Goal: Task Accomplishment & Management: Manage account settings

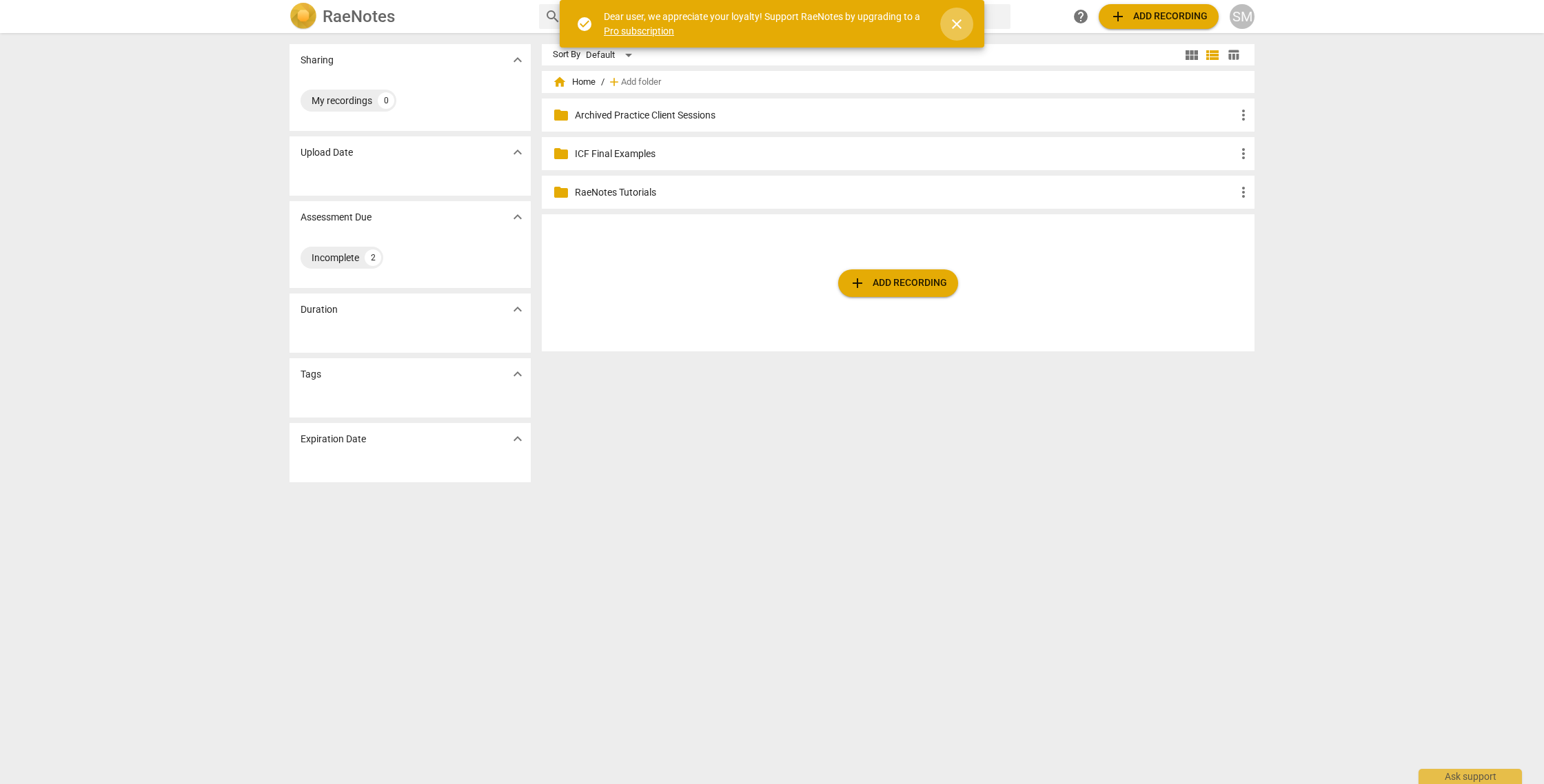
click at [962, 28] on span "close" at bounding box center [956, 24] width 17 height 17
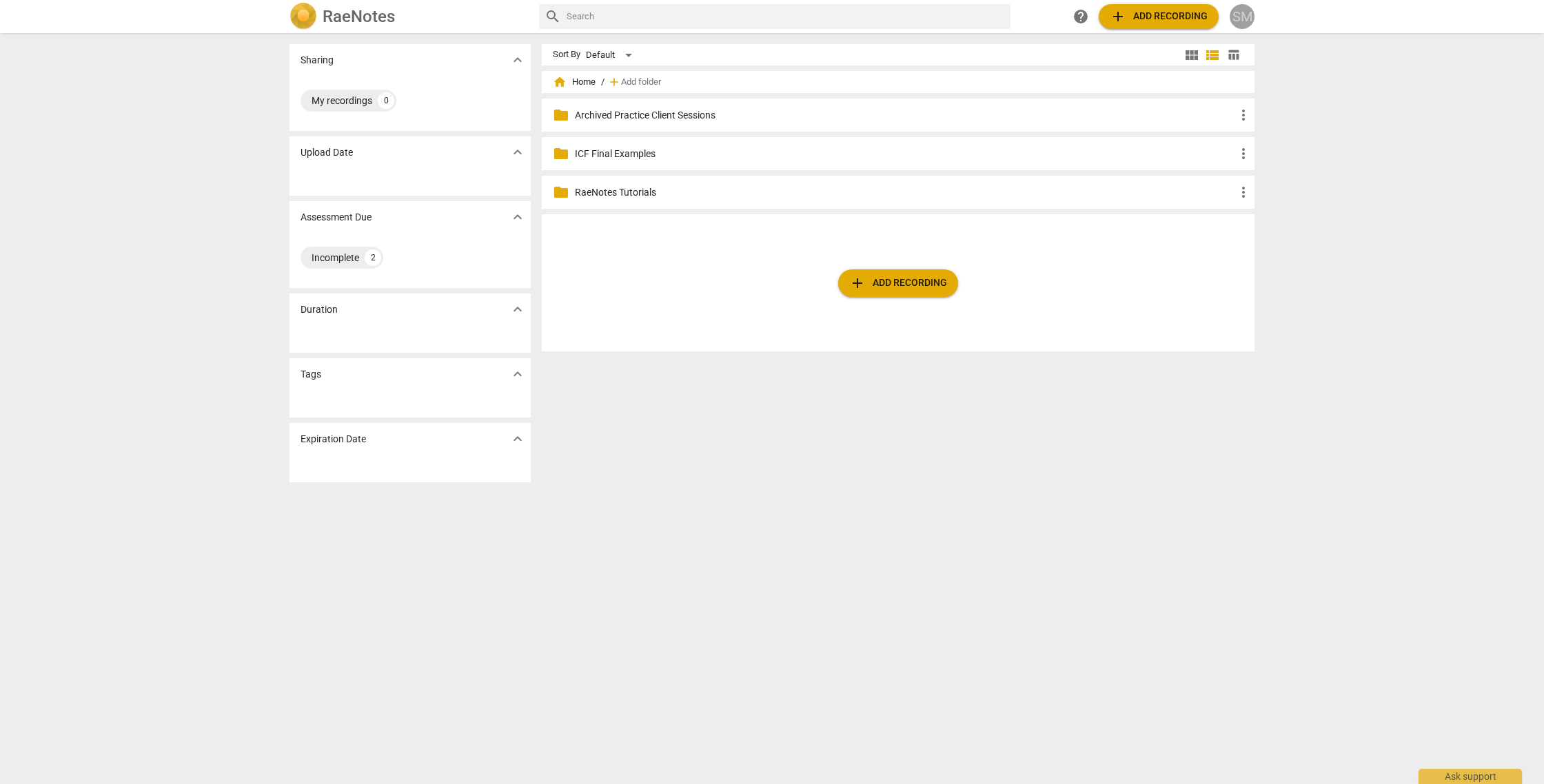
click at [1248, 12] on div "SM" at bounding box center [1242, 16] width 25 height 25
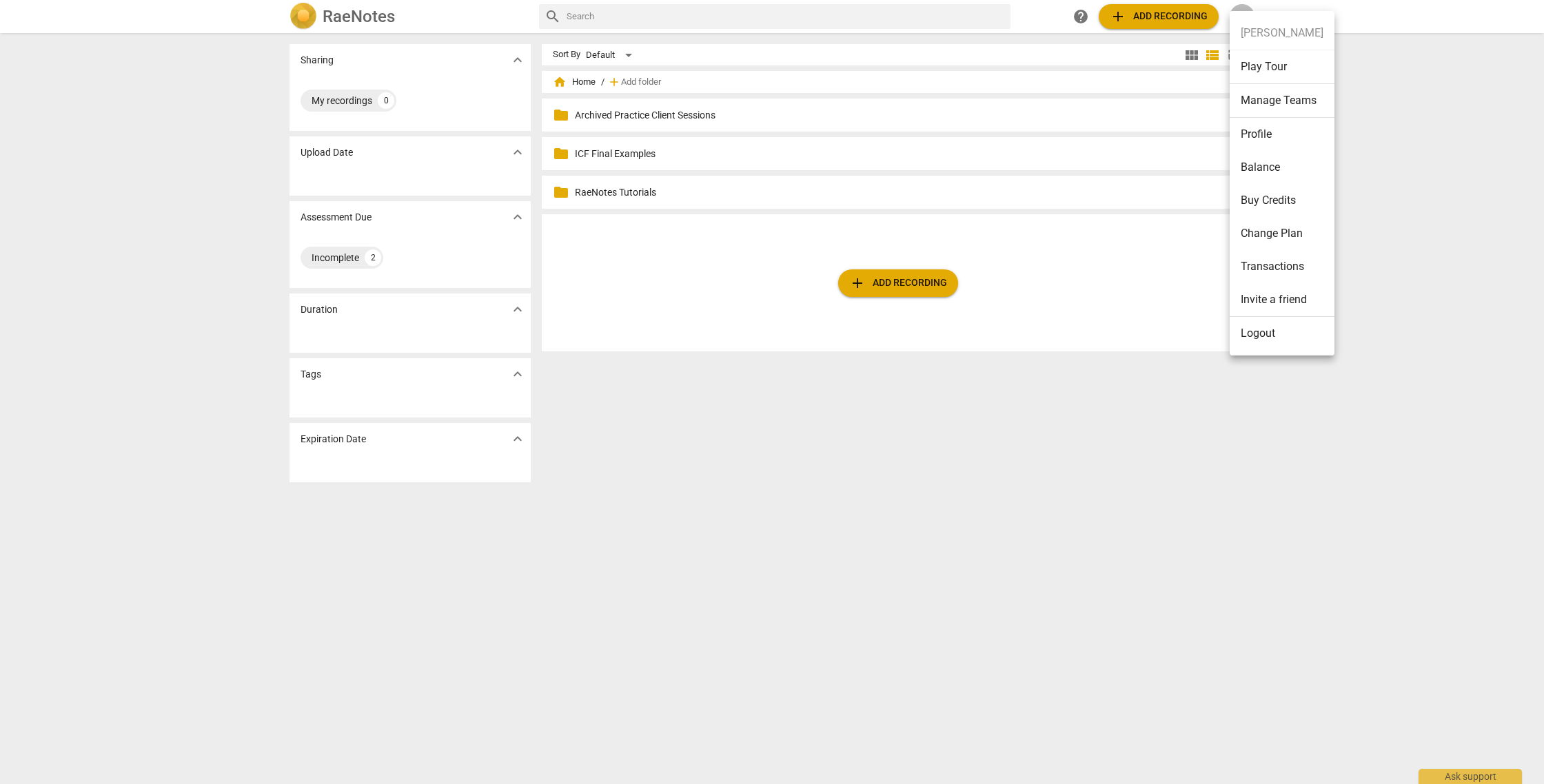
click at [1269, 100] on li "Manage Teams" at bounding box center [1282, 101] width 105 height 34
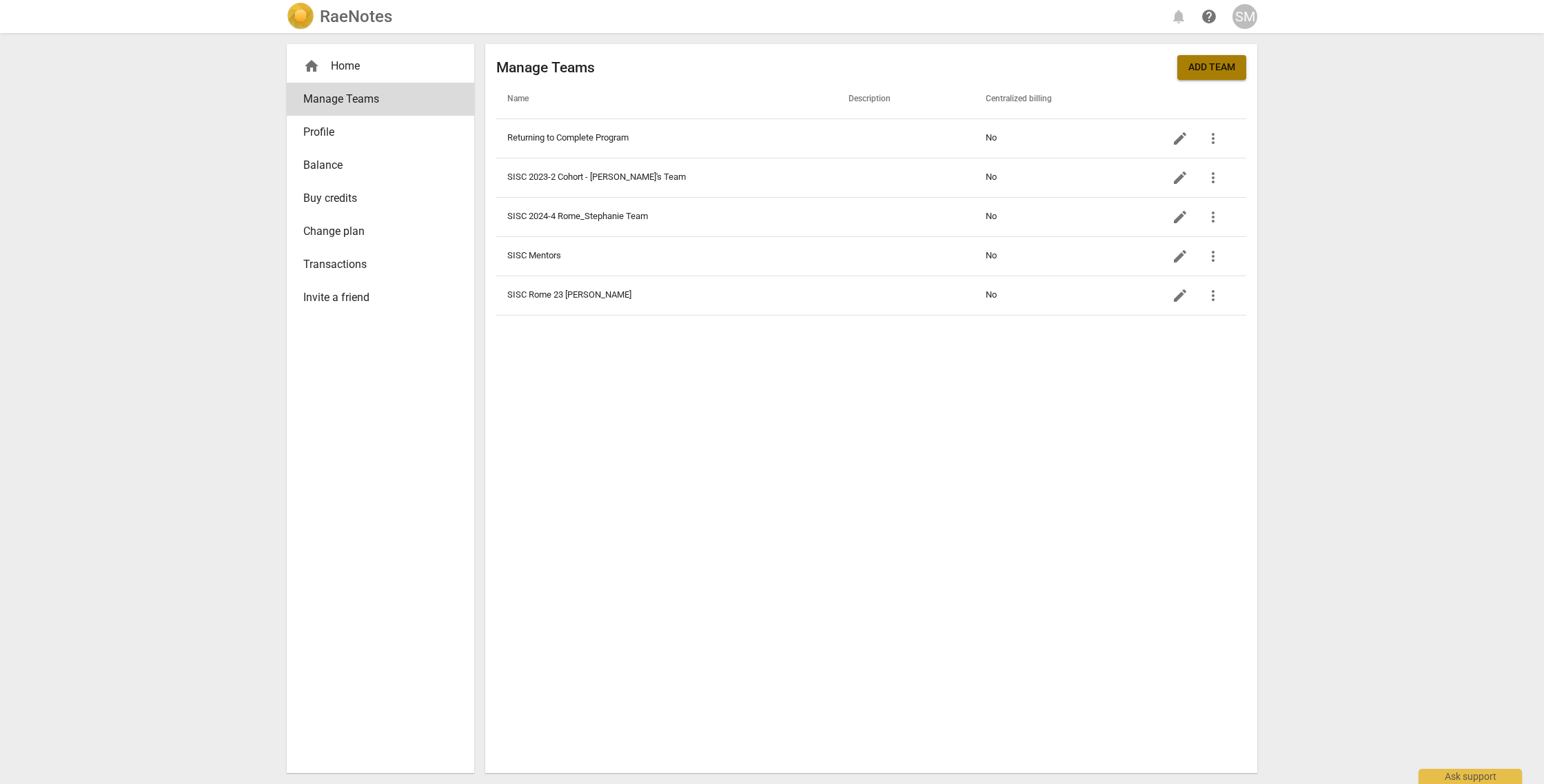
click at [1203, 64] on span "Add team" at bounding box center [1211, 67] width 47 height 14
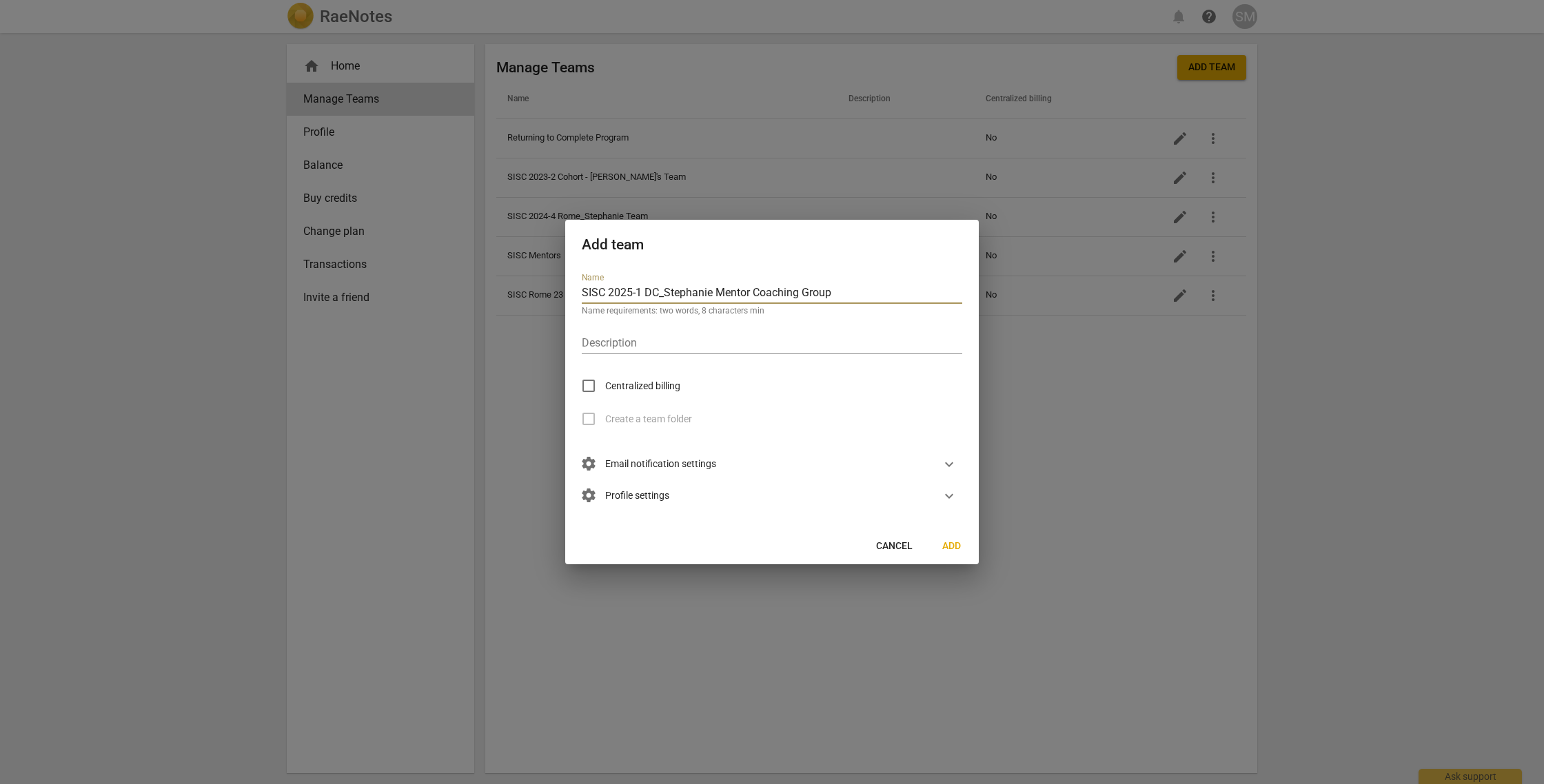
drag, startPoint x: 842, startPoint y: 293, endPoint x: 666, endPoint y: 290, distance: 176.0
click at [666, 290] on input "SISC 2025-1 DC_Stephanie Mentor Coaching Group" at bounding box center [772, 293] width 380 height 20
type input "SISC 2025-1 DC_Stephanie Mentor Coaching Group"
click at [625, 340] on input "text" at bounding box center [772, 344] width 380 height 20
paste input "[PERSON_NAME] Coaching Group"
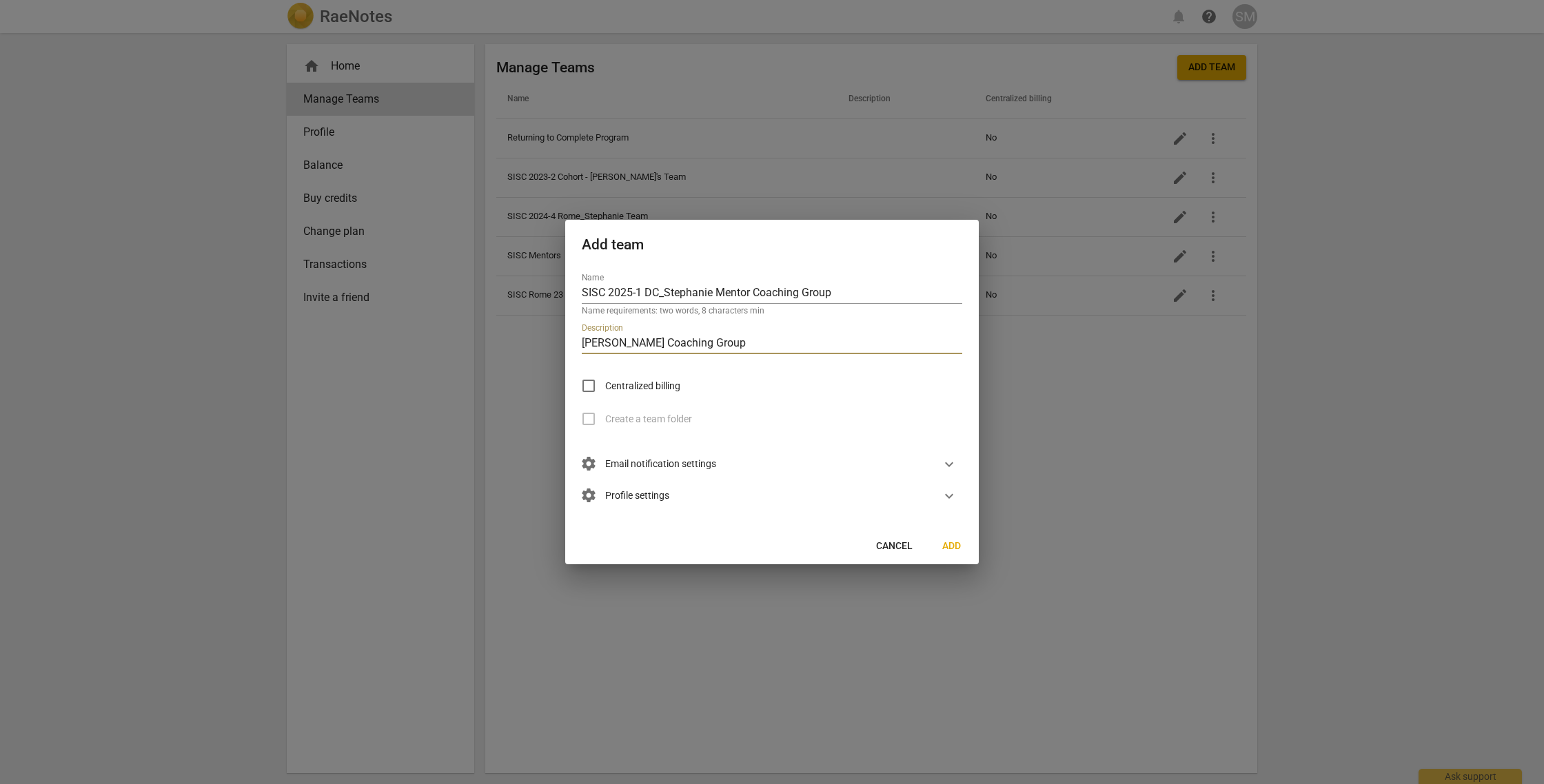
type input "[PERSON_NAME] Coaching Group"
click at [653, 463] on span "settings Email notification settings" at bounding box center [649, 464] width 135 height 15
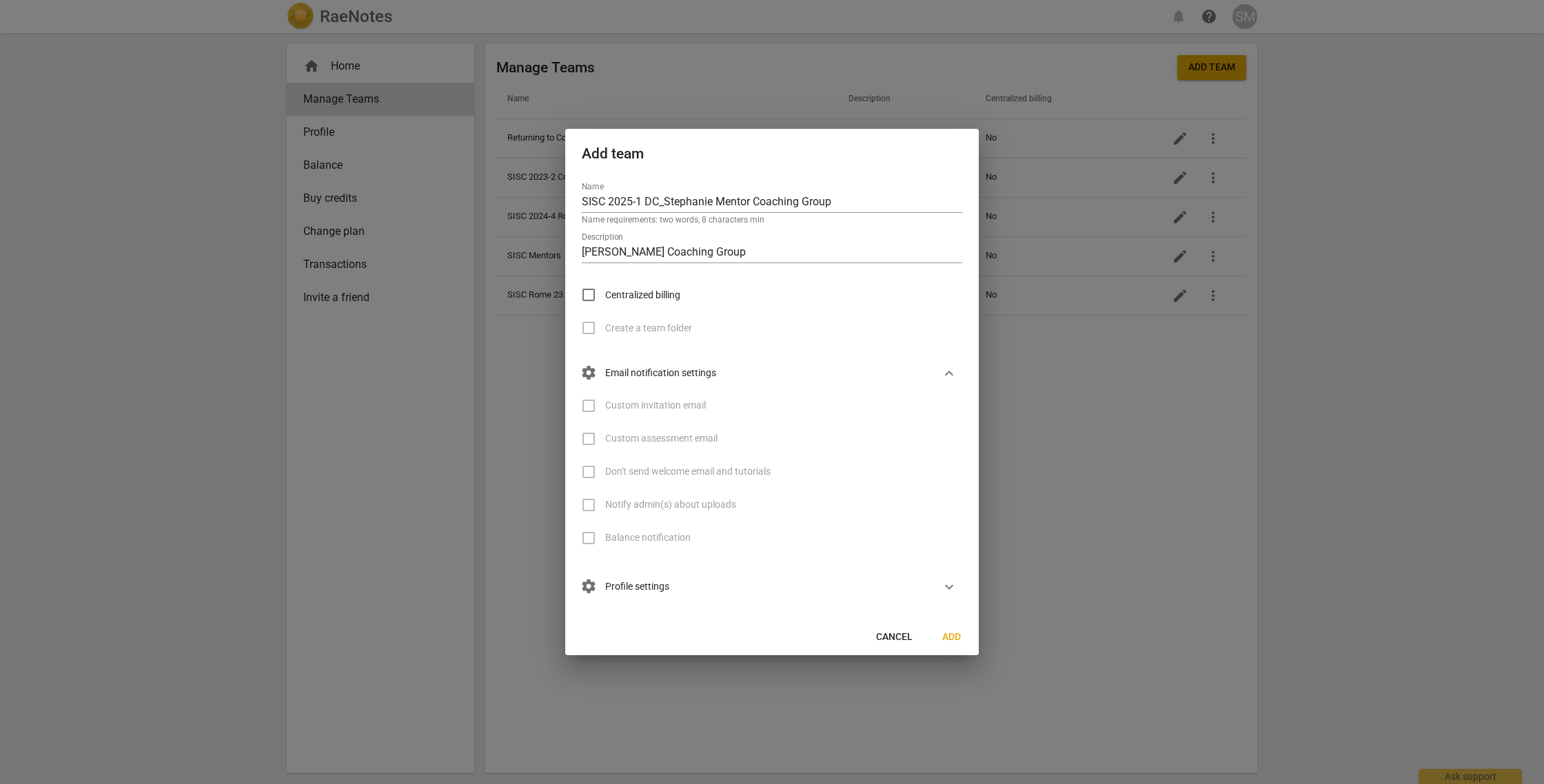
click at [634, 590] on span "settings Profile settings" at bounding box center [625, 587] width 87 height 15
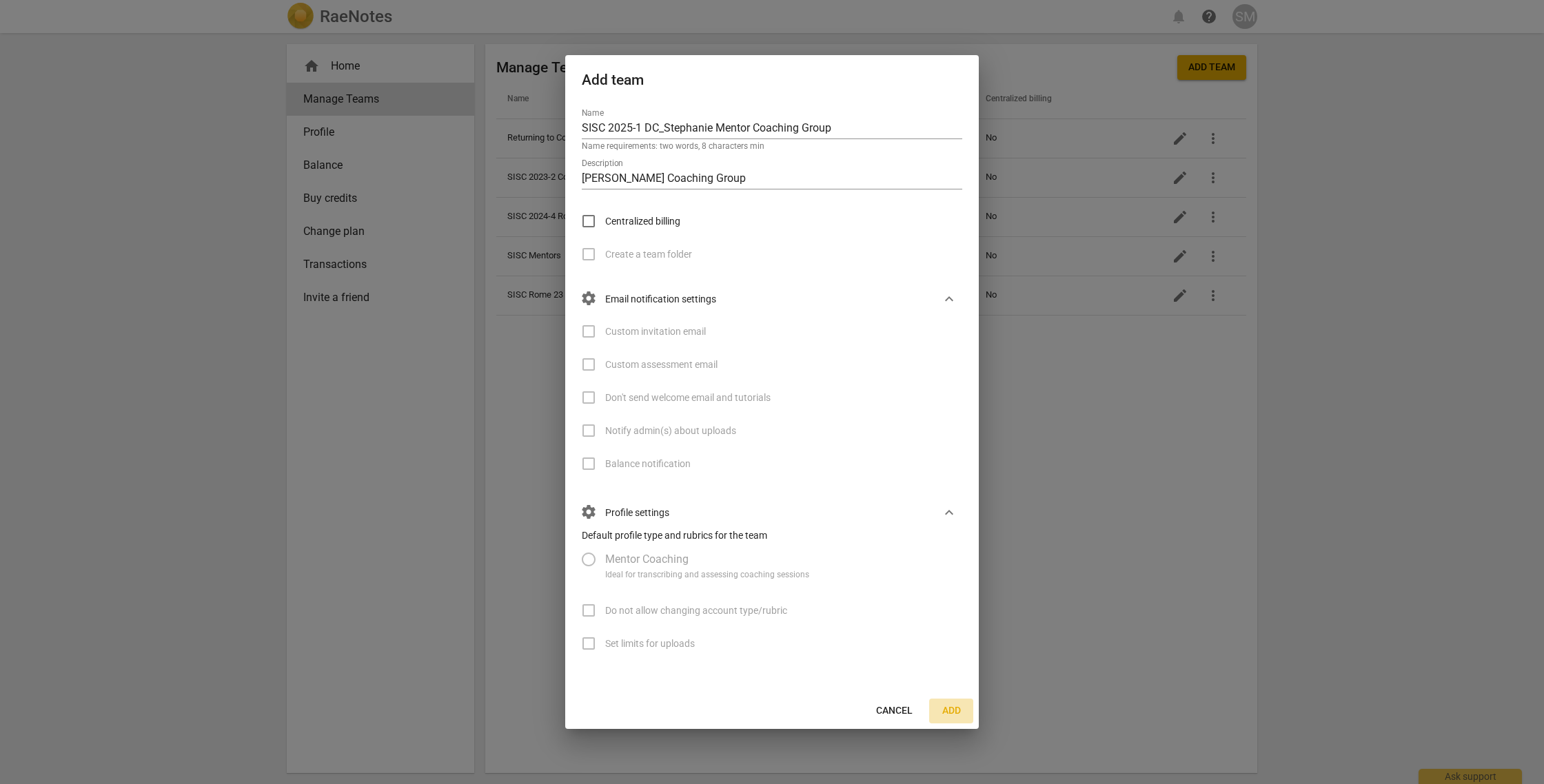
click at [945, 708] on span "Add" at bounding box center [950, 710] width 22 height 14
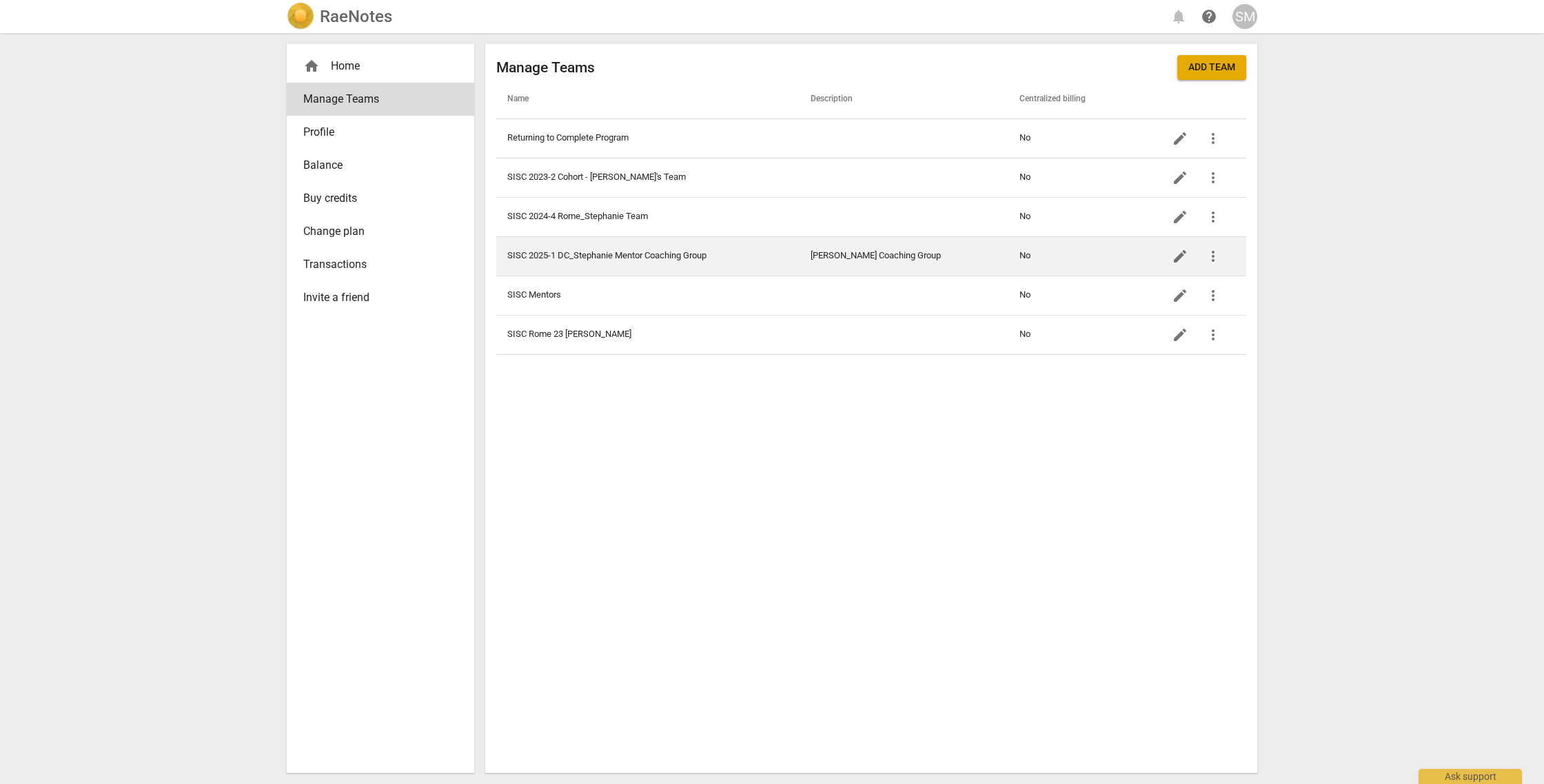
click at [1180, 253] on span "edit" at bounding box center [1180, 256] width 17 height 17
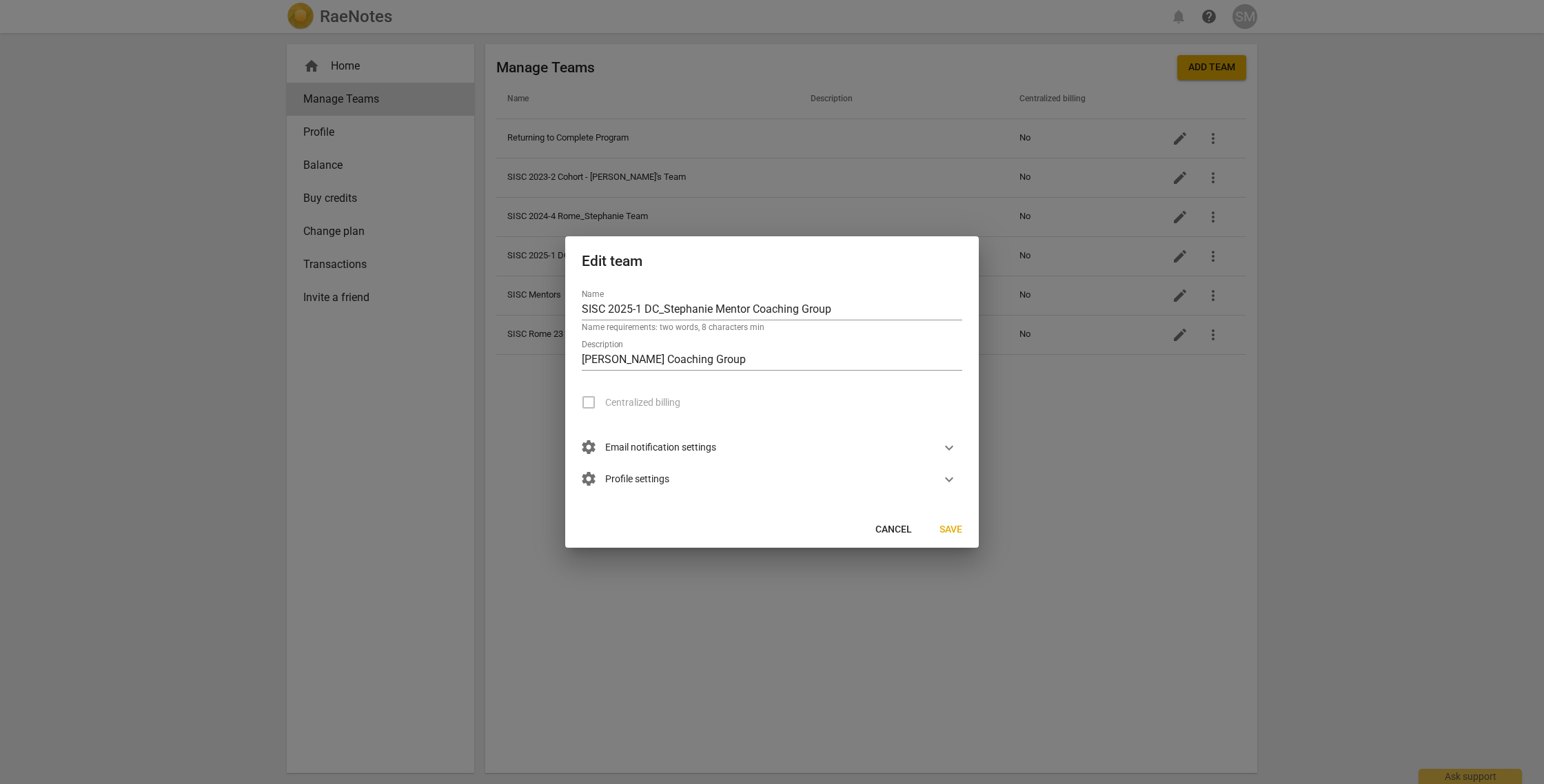
click at [1211, 253] on div at bounding box center [772, 392] width 1544 height 784
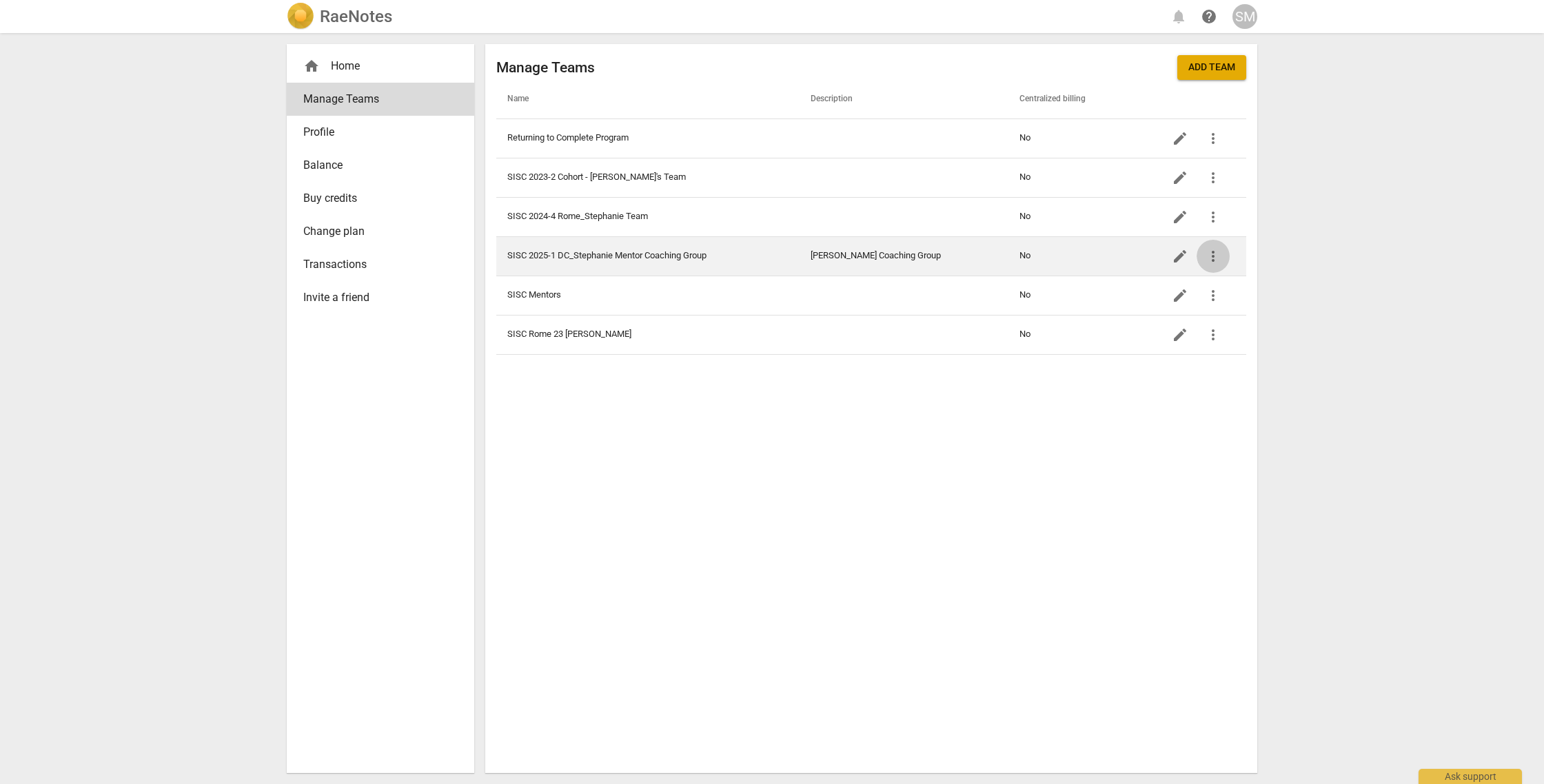
click at [1214, 253] on span "more_vert" at bounding box center [1213, 256] width 17 height 17
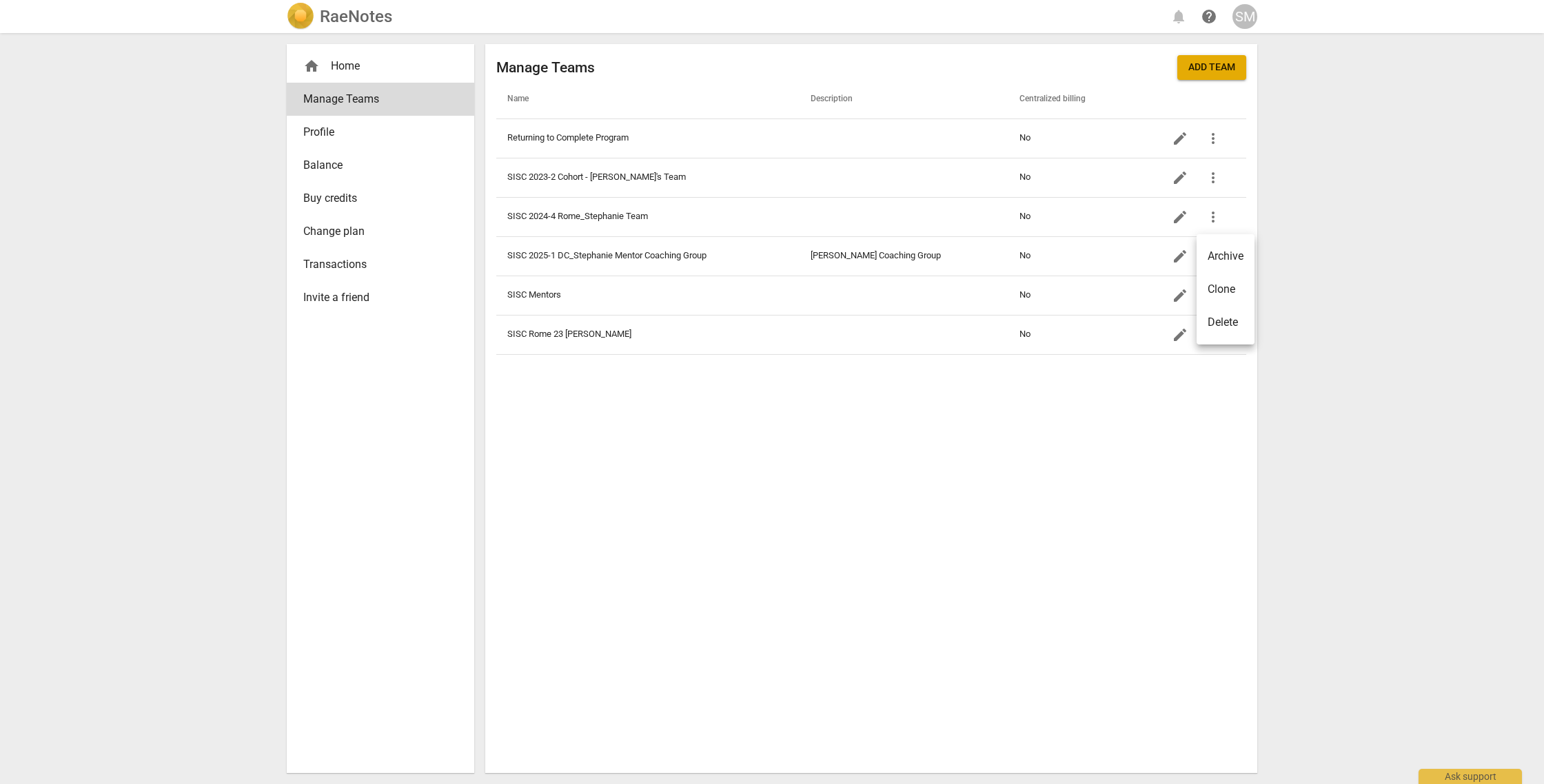
click at [651, 253] on div at bounding box center [772, 392] width 1544 height 784
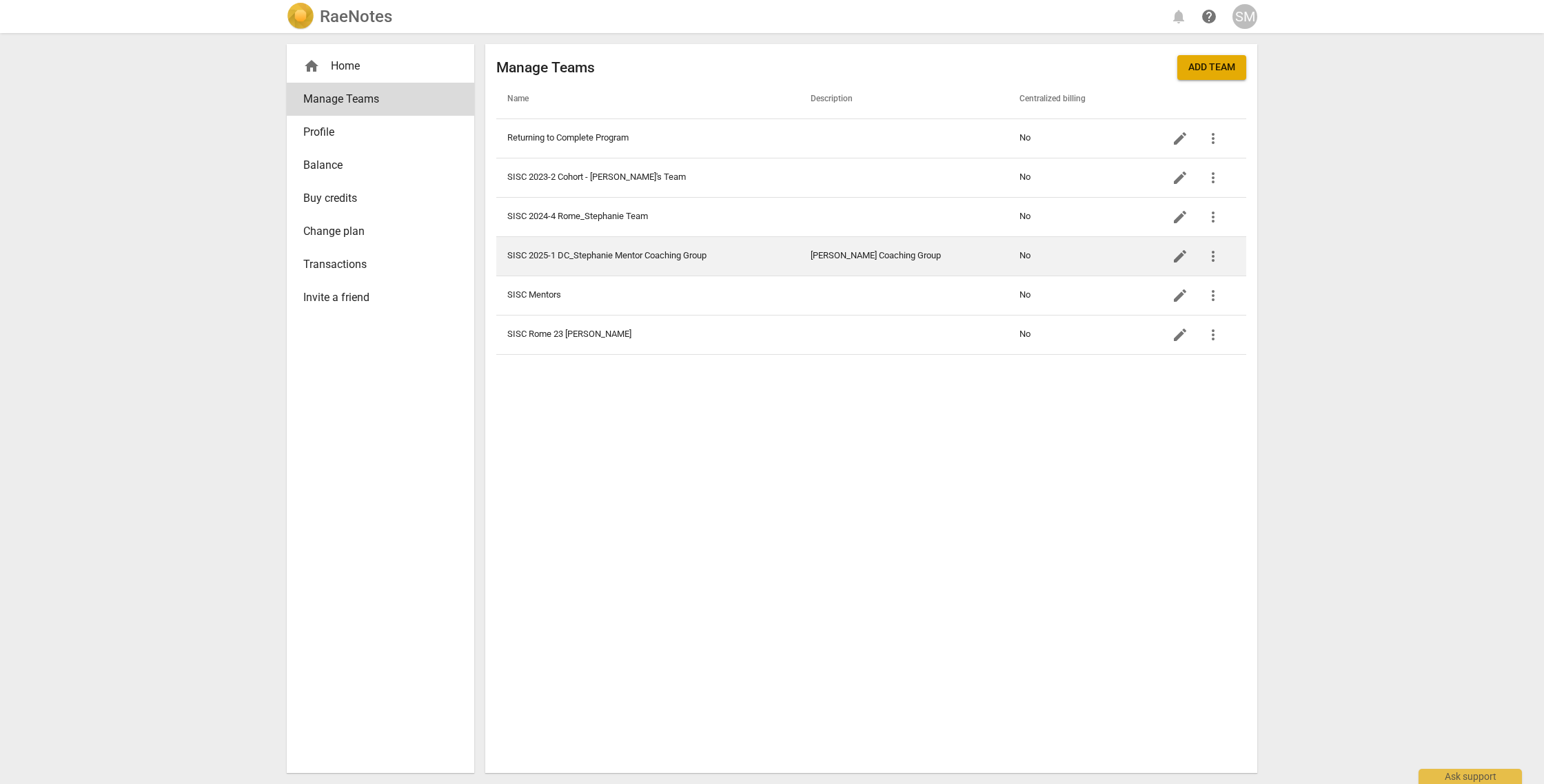
click at [650, 253] on td "SISC 2025-1 DC_Stephanie Mentor Coaching Group" at bounding box center [648, 256] width 303 height 39
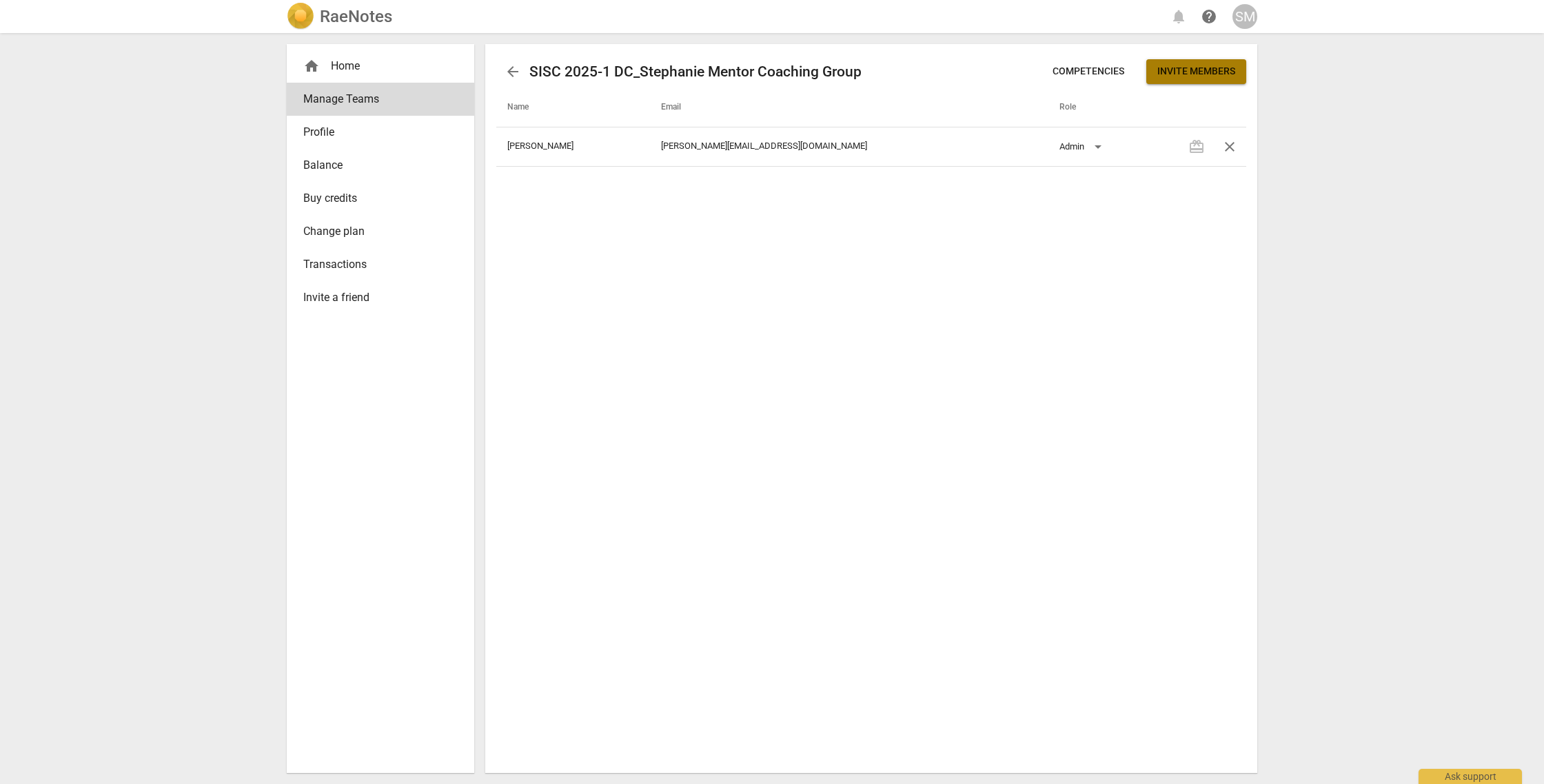
click at [1202, 70] on span "Invite members" at bounding box center [1196, 71] width 78 height 14
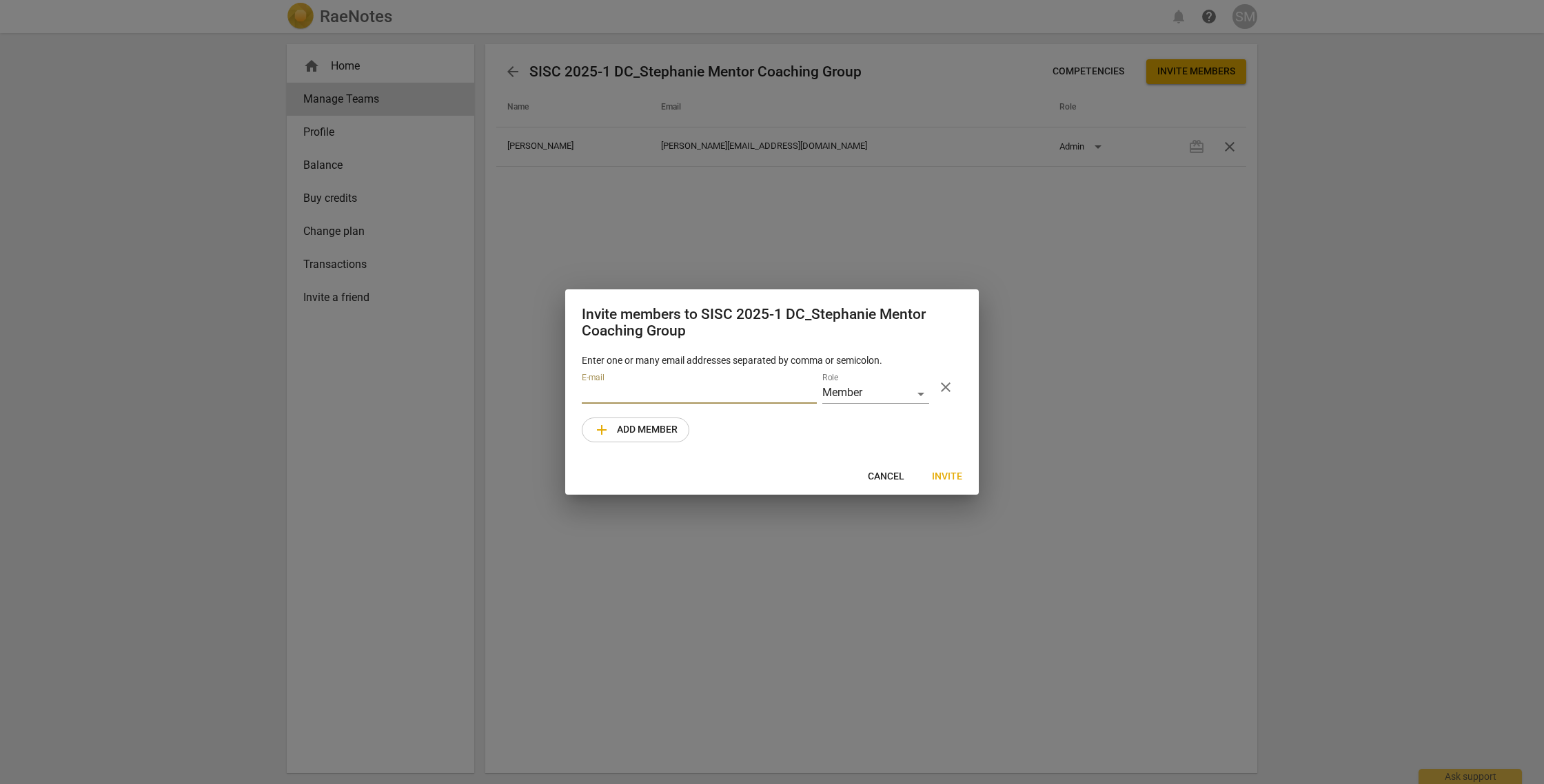
click at [595, 390] on input "email" at bounding box center [699, 394] width 235 height 20
paste input "[EMAIL_ADDRESS][DOMAIN_NAME] [EMAIL_ADDRESS][DOMAIN_NAME] [EMAIL_ADDRESS][DOMAI…"
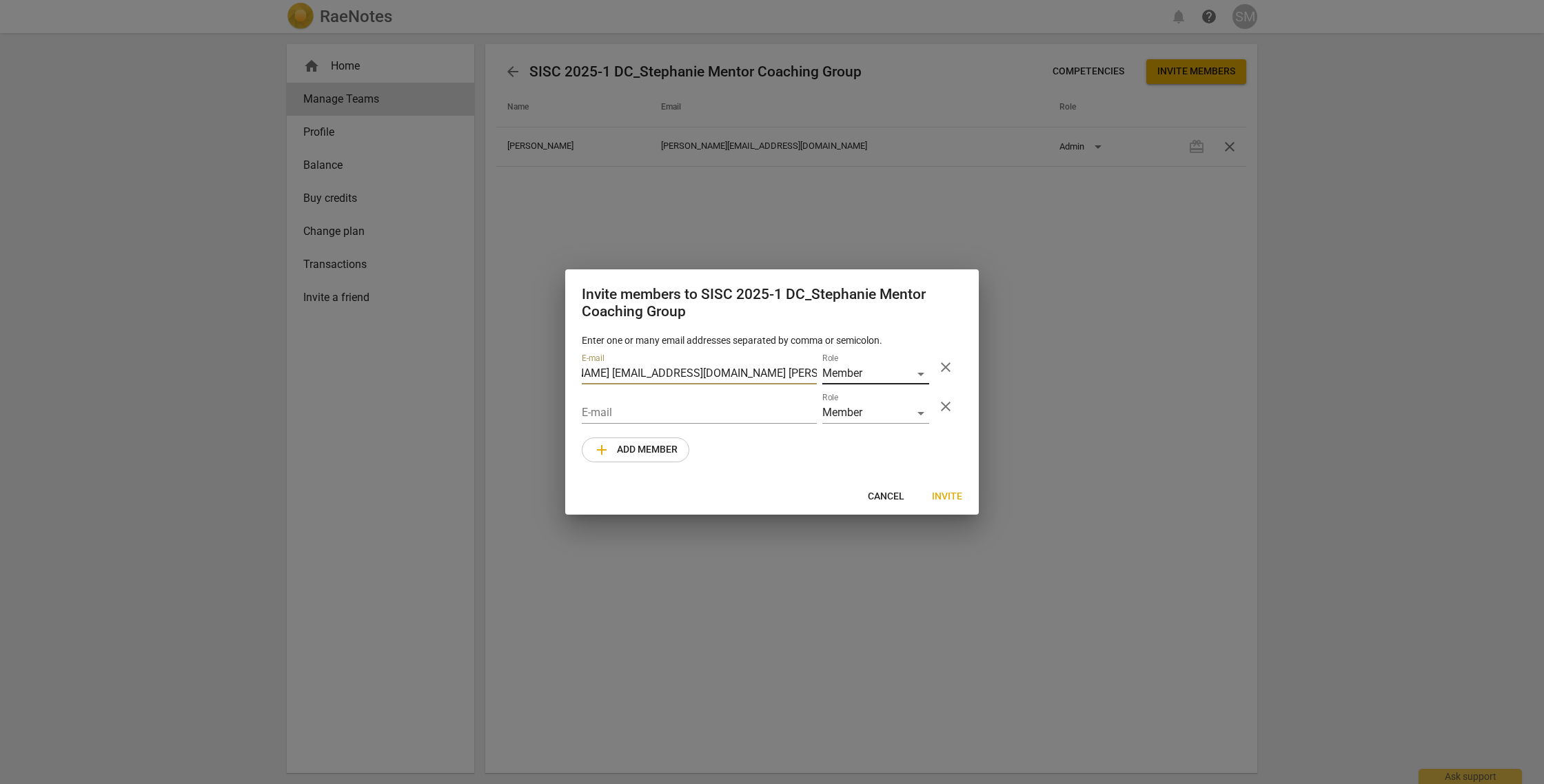
scroll to position [0, 741]
drag, startPoint x: 719, startPoint y: 374, endPoint x: 829, endPoint y: 380, distance: 110.2
click at [829, 380] on div "E-mail [EMAIL_ADDRESS][DOMAIN_NAME] [EMAIL_ADDRESS][DOMAIN_NAME] [EMAIL_ADDRESS…" at bounding box center [772, 367] width 380 height 39
type input "[EMAIL_ADDRESS][DOMAIN_NAME]"
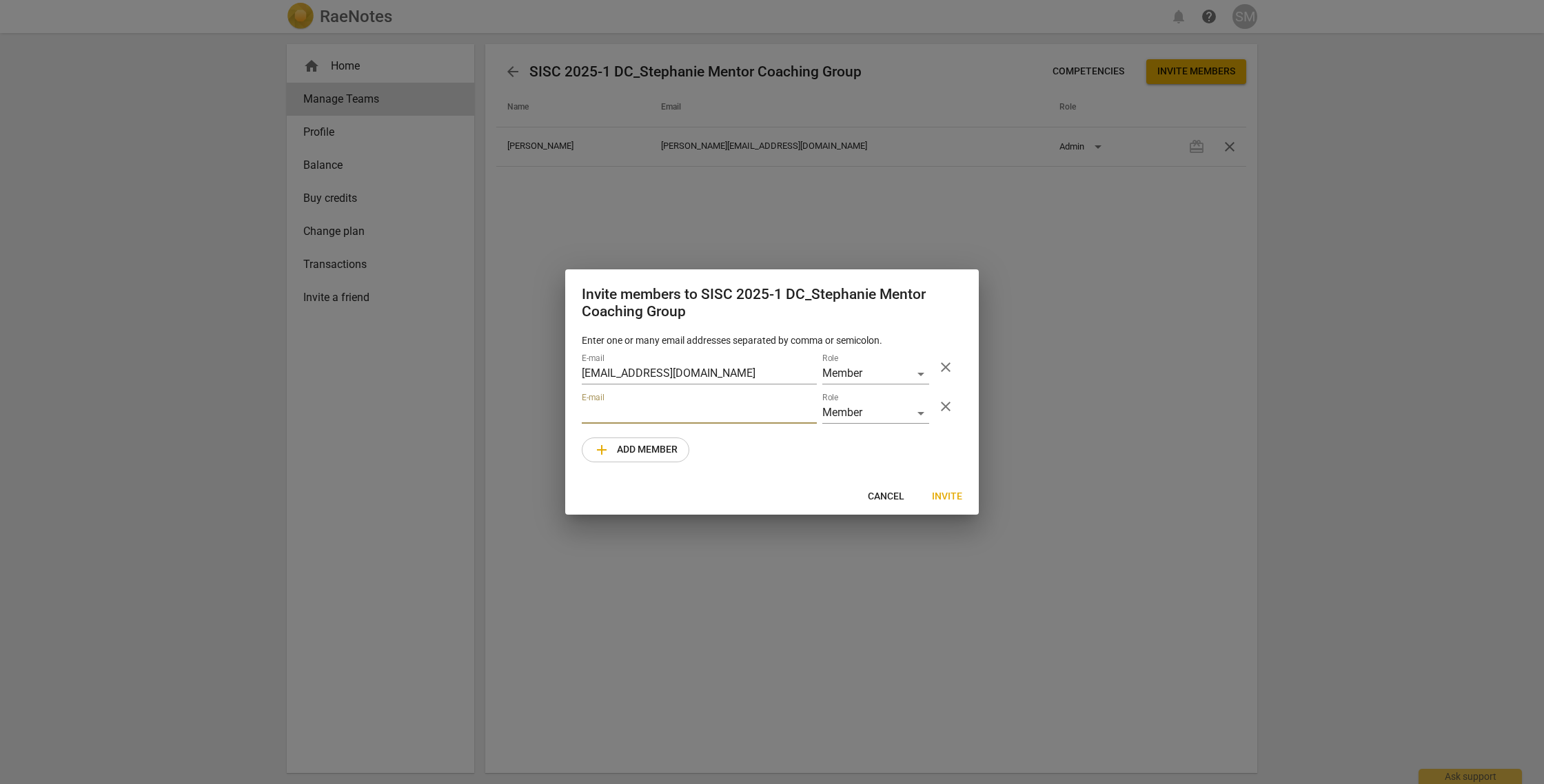
click at [625, 408] on input "email" at bounding box center [699, 414] width 235 height 20
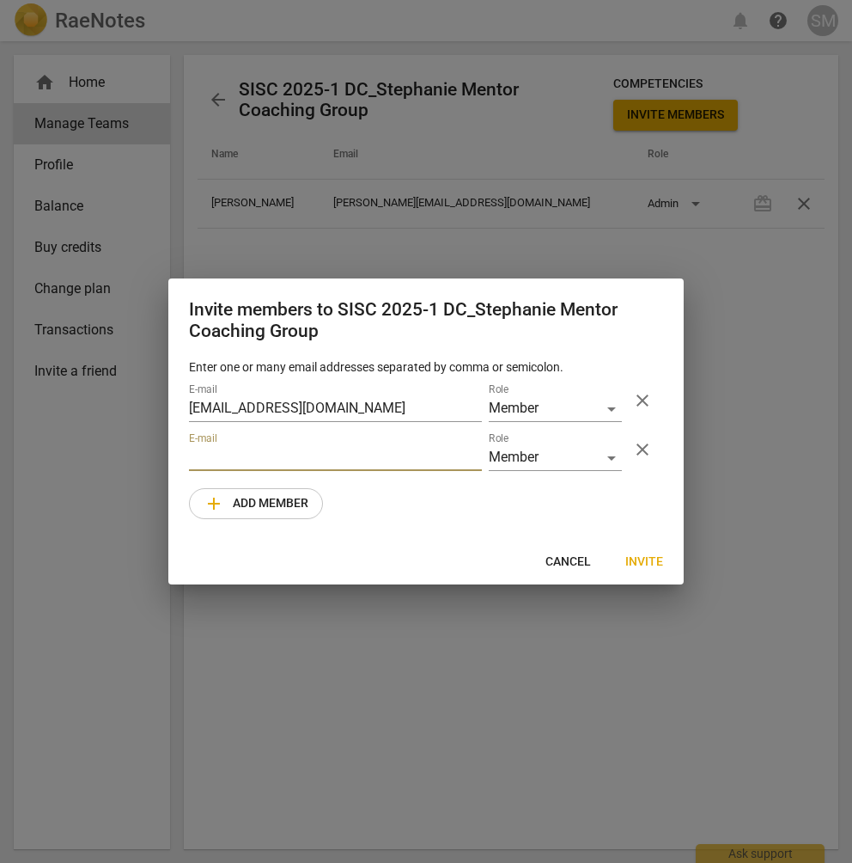
paste input "[EMAIL_ADDRESS][DOMAIN_NAME]"
type input "[EMAIL_ADDRESS][DOMAIN_NAME]"
click at [257, 503] on span "add Add member" at bounding box center [256, 503] width 105 height 21
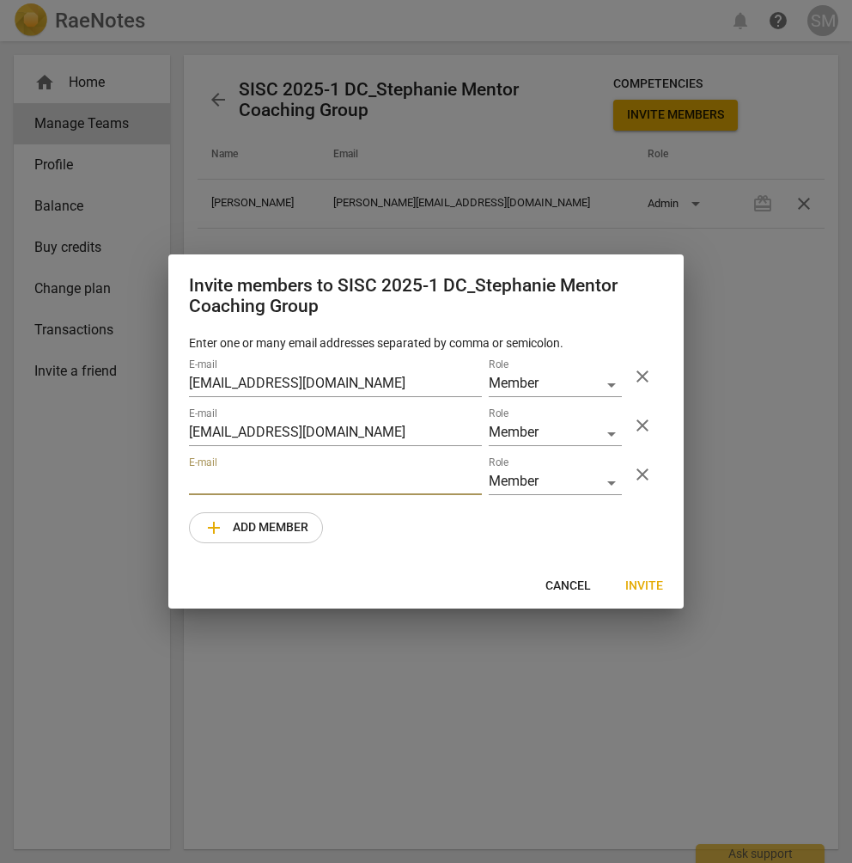
paste input "[EMAIL_ADDRESS][DOMAIN_NAME]"
type input "[EMAIL_ADDRESS][DOMAIN_NAME]"
click at [246, 533] on span "add Add member" at bounding box center [256, 527] width 105 height 21
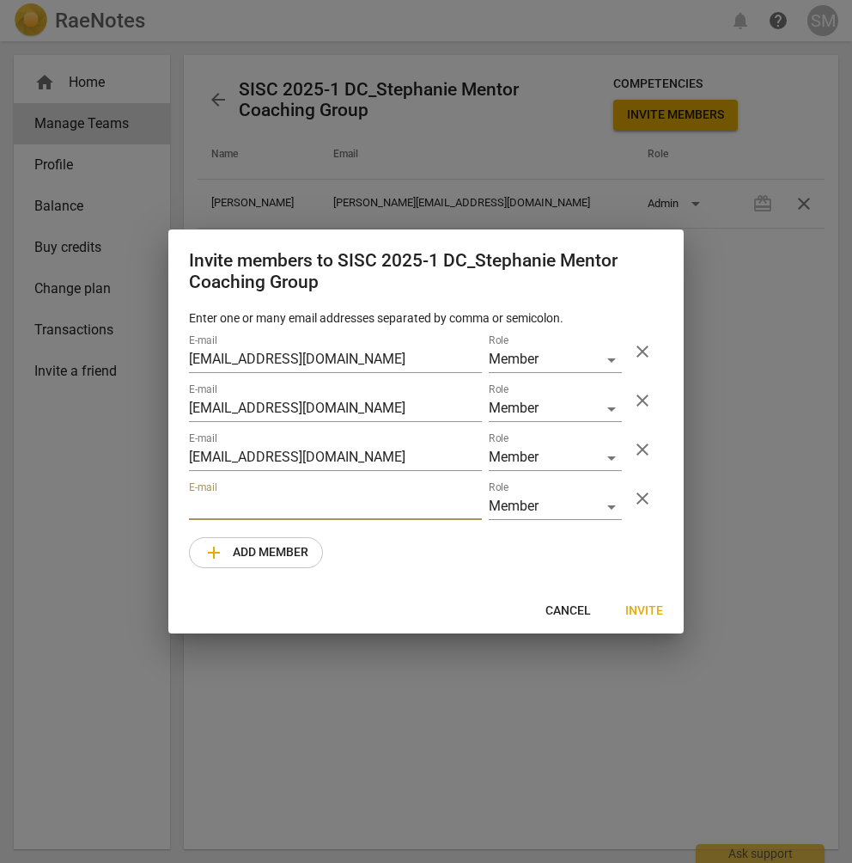
paste input "[EMAIL_ADDRESS][DOMAIN_NAME]"
type input "[EMAIL_ADDRESS][DOMAIN_NAME]"
click at [229, 549] on span "add Add member" at bounding box center [256, 552] width 105 height 21
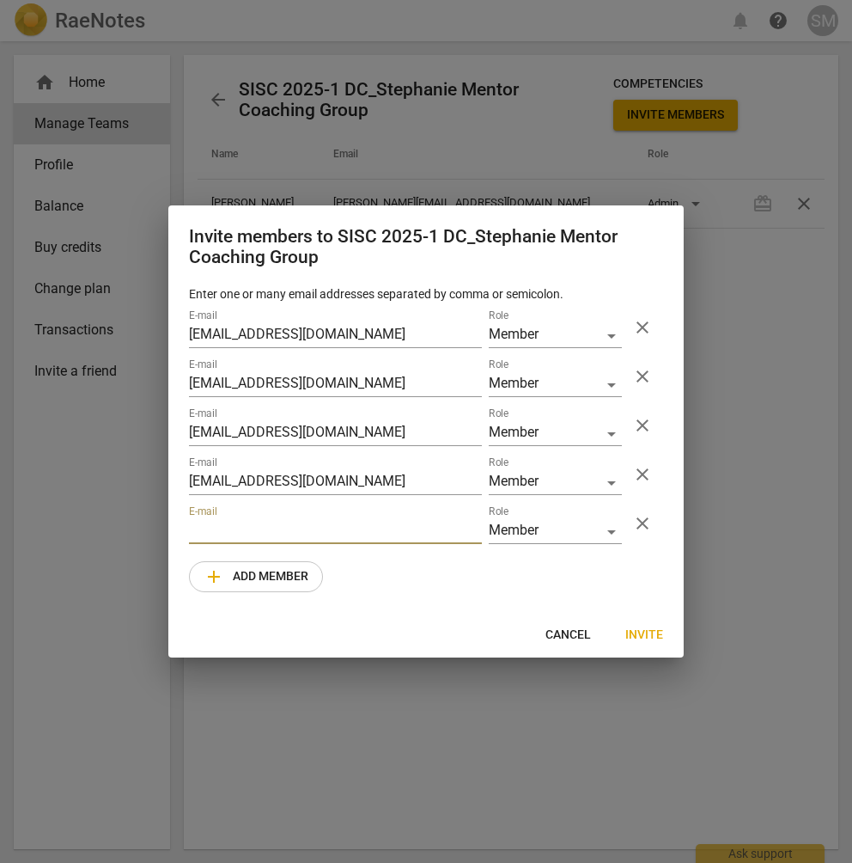
paste input "[EMAIL_ADDRESS][DOMAIN_NAME]"
type input "[EMAIL_ADDRESS][DOMAIN_NAME]"
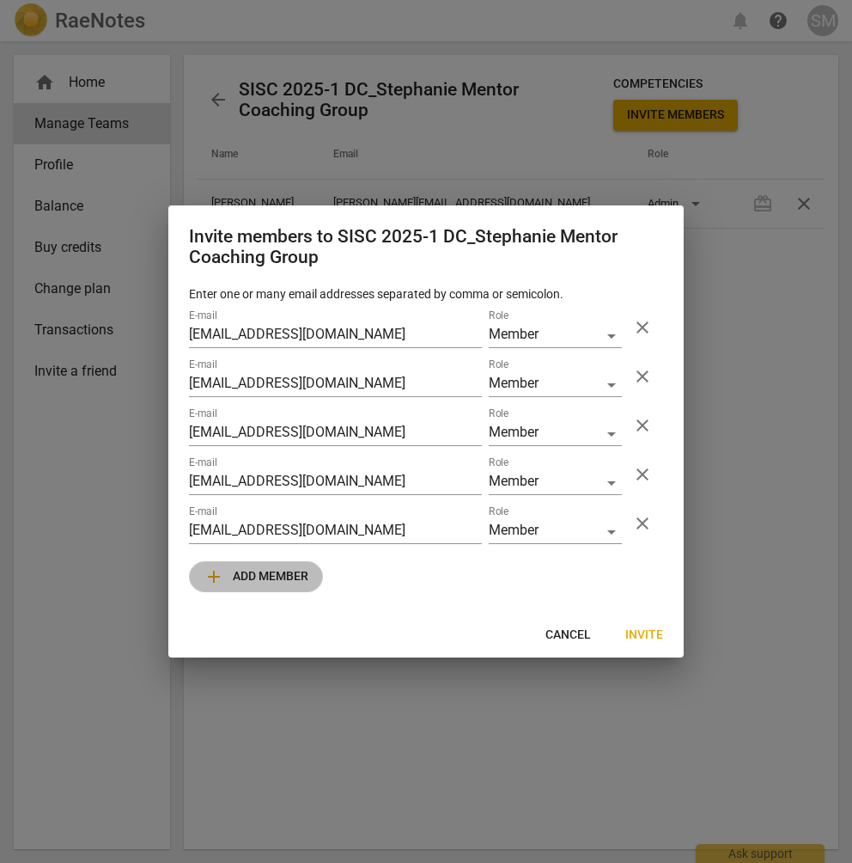
click at [222, 580] on span "add" at bounding box center [214, 576] width 21 height 21
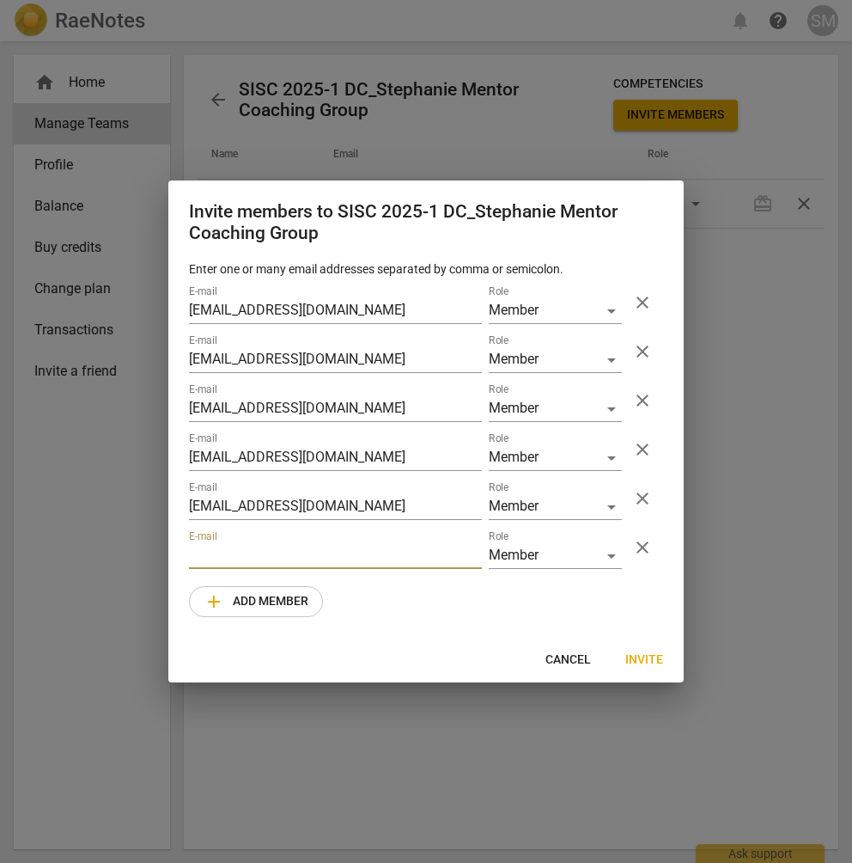
paste input "[EMAIL_ADDRESS][DOMAIN_NAME]"
type input "[EMAIL_ADDRESS][DOMAIN_NAME]"
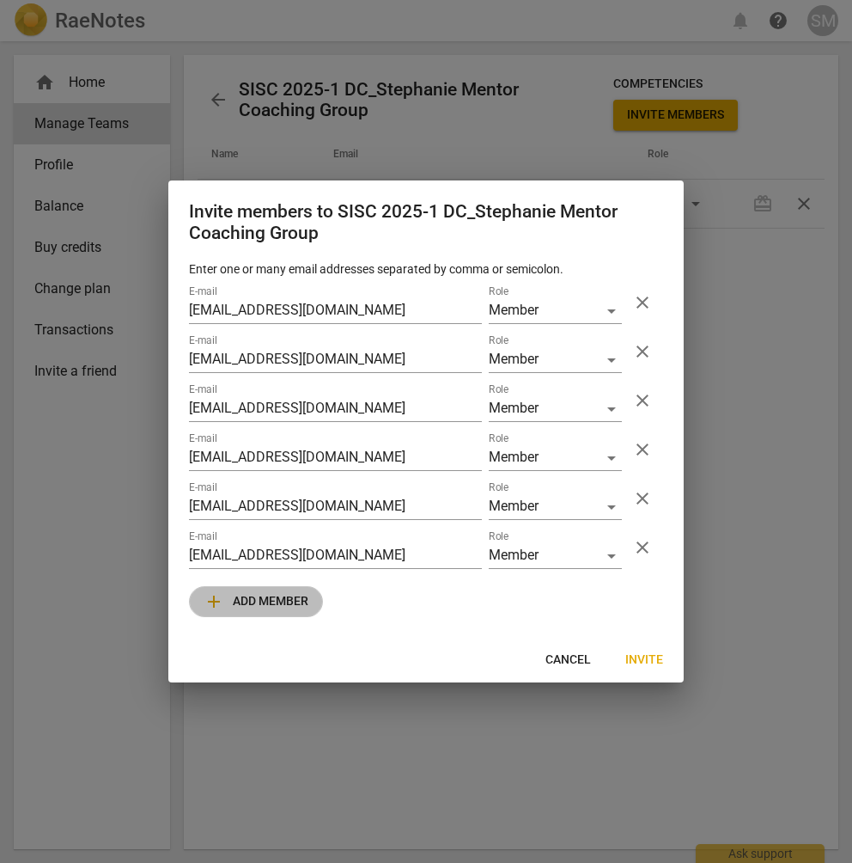
drag, startPoint x: 235, startPoint y: 604, endPoint x: 202, endPoint y: 603, distance: 32.7
click at [235, 602] on span "add Add member" at bounding box center [256, 601] width 105 height 21
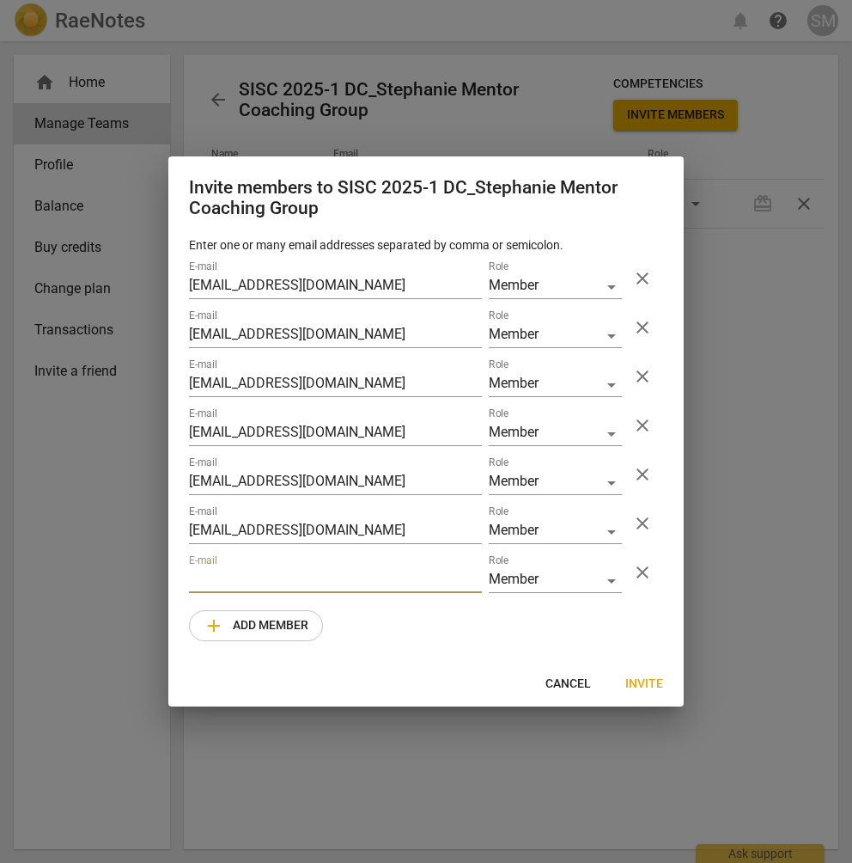
paste input "[EMAIL_ADDRESS][DOMAIN_NAME]"
type input "[EMAIL_ADDRESS][DOMAIN_NAME]"
click at [643, 679] on span "Invite" at bounding box center [645, 683] width 38 height 17
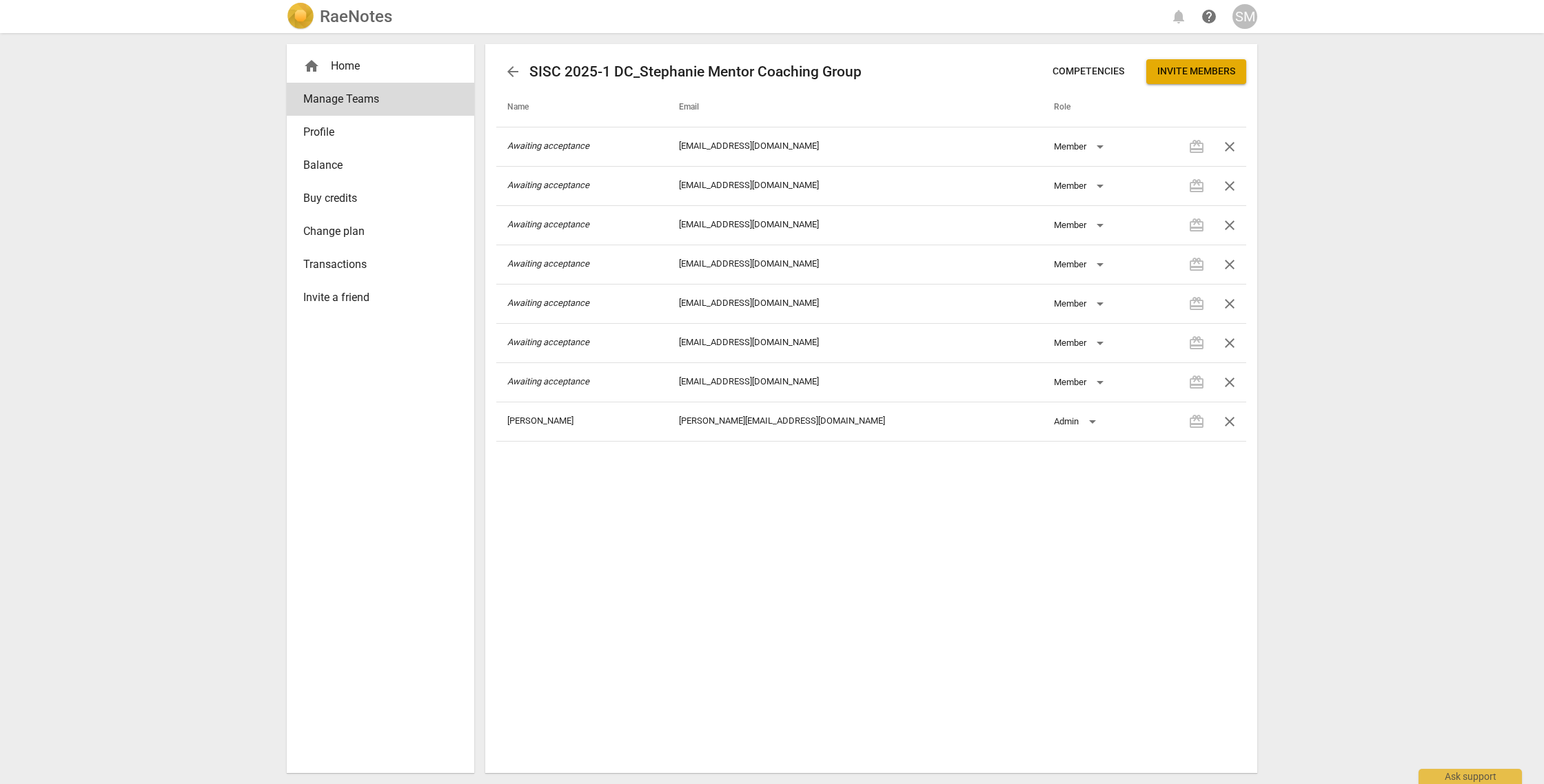
click at [341, 56] on div "home Home" at bounding box center [380, 66] width 188 height 33
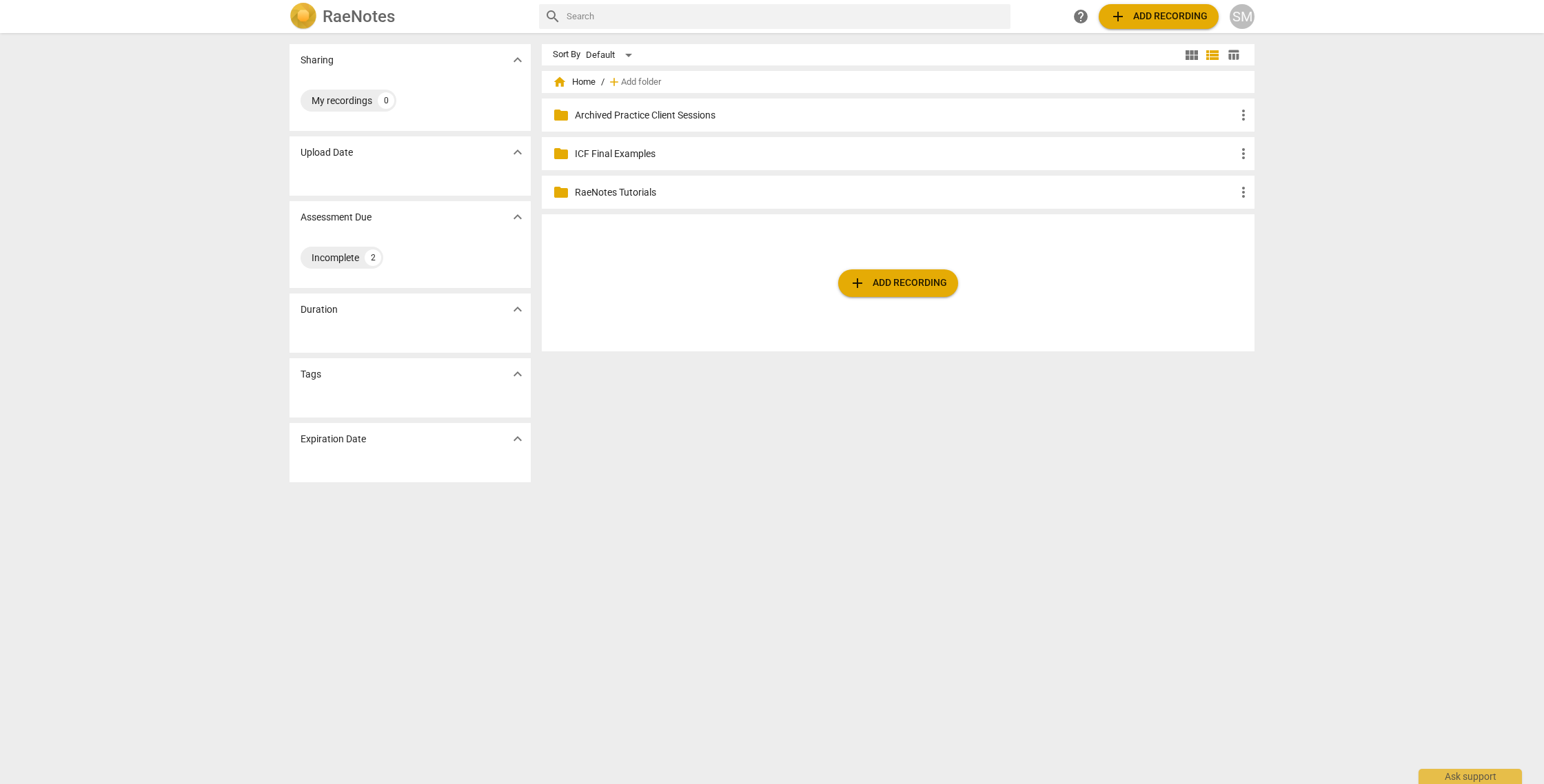
click at [561, 82] on span "home" at bounding box center [559, 82] width 14 height 14
click at [513, 61] on span "expand_more" at bounding box center [517, 59] width 17 height 17
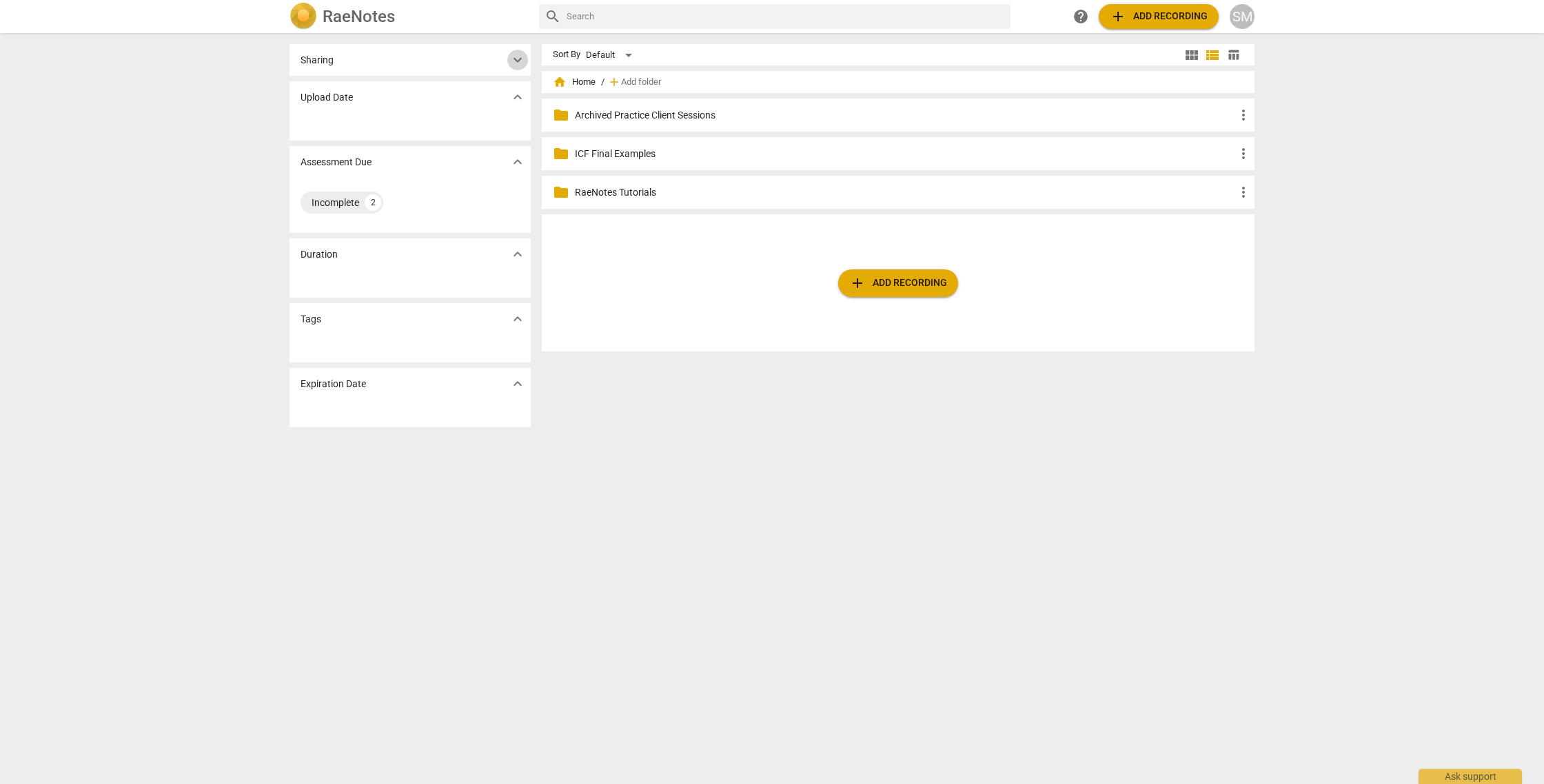
click at [513, 60] on span "expand_more" at bounding box center [517, 59] width 17 height 17
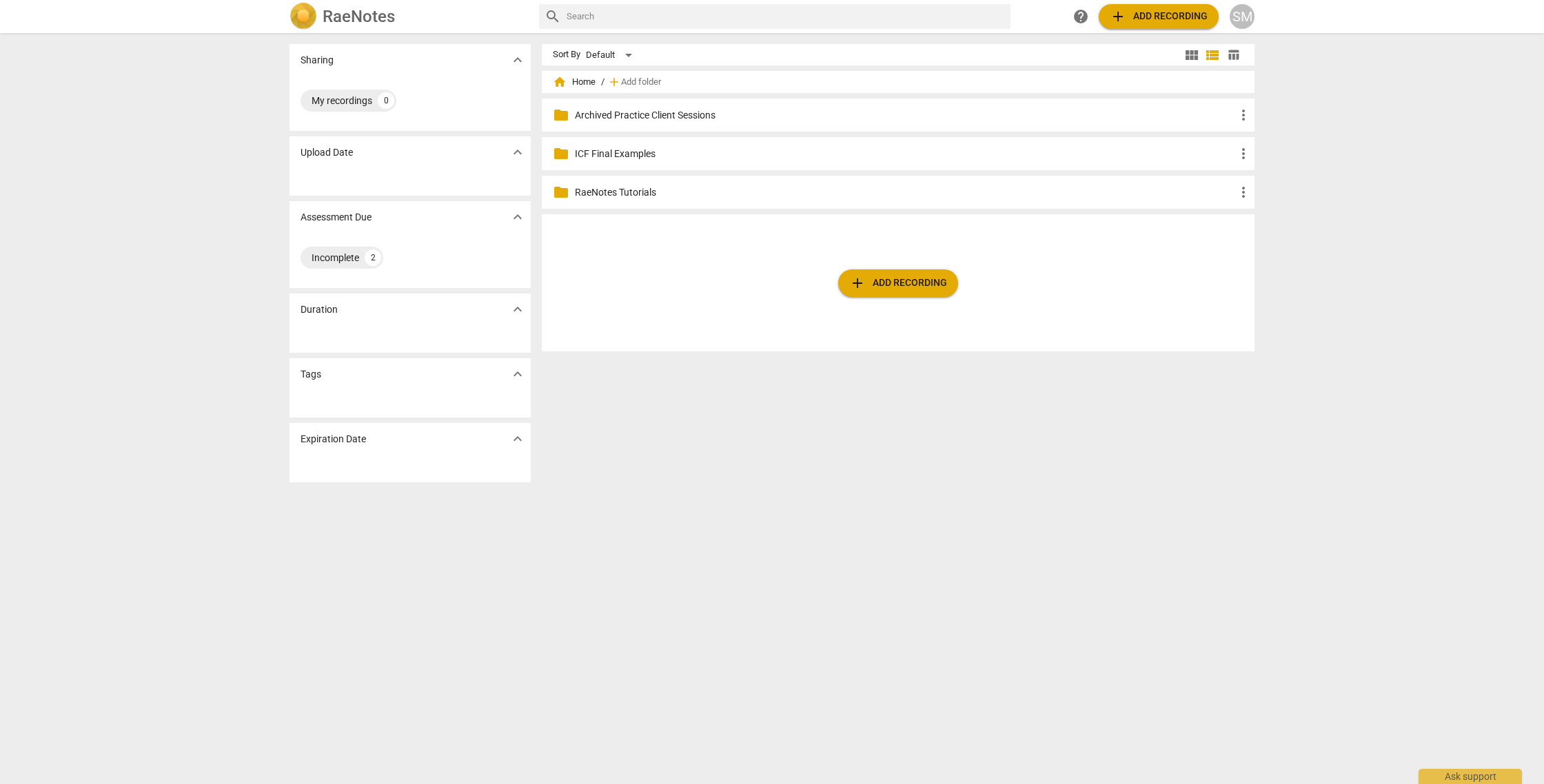
click at [585, 151] on p "ICF Final Examples" at bounding box center [905, 154] width 660 height 14
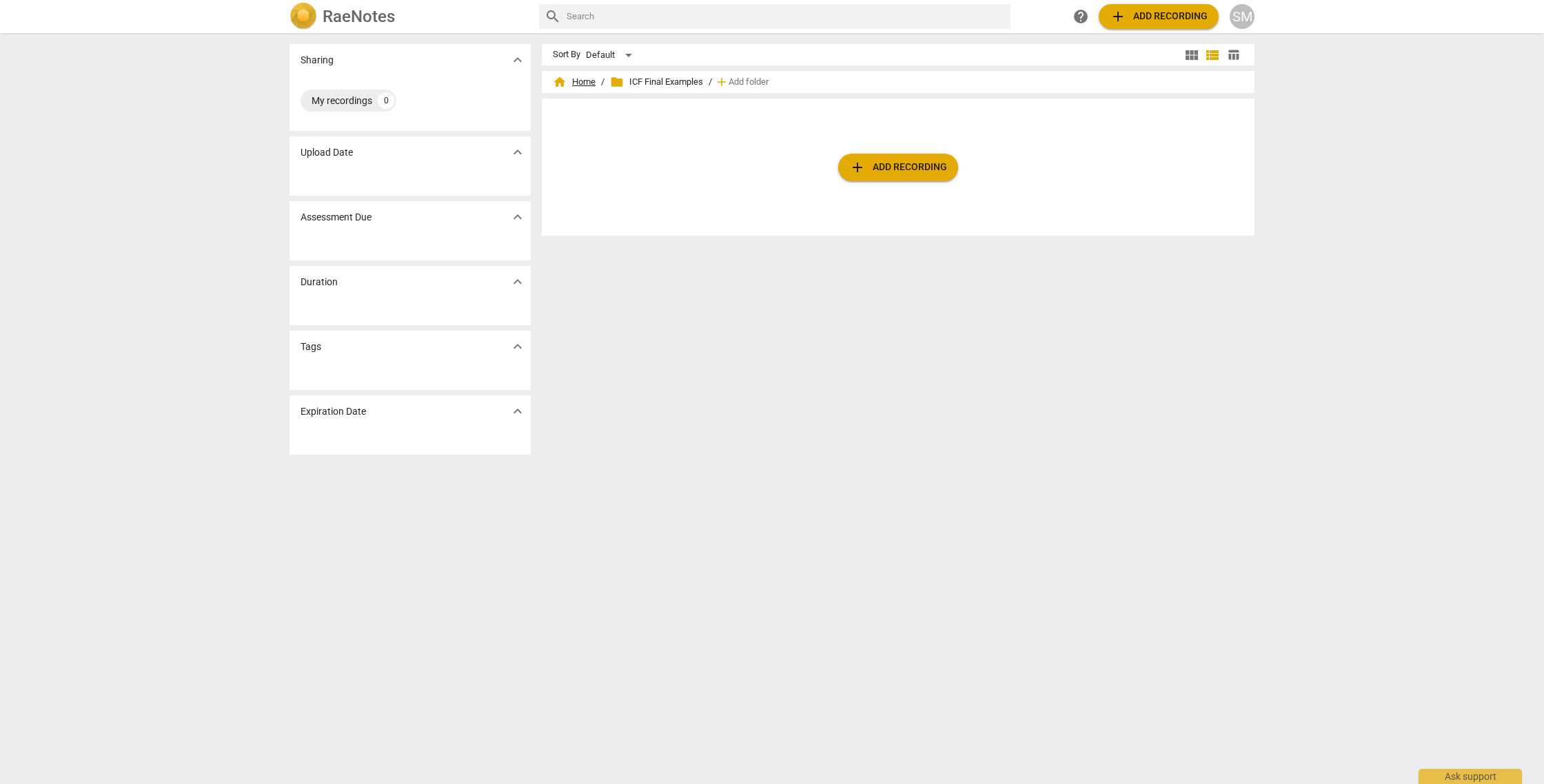
click at [572, 80] on span "home Home" at bounding box center [573, 82] width 43 height 14
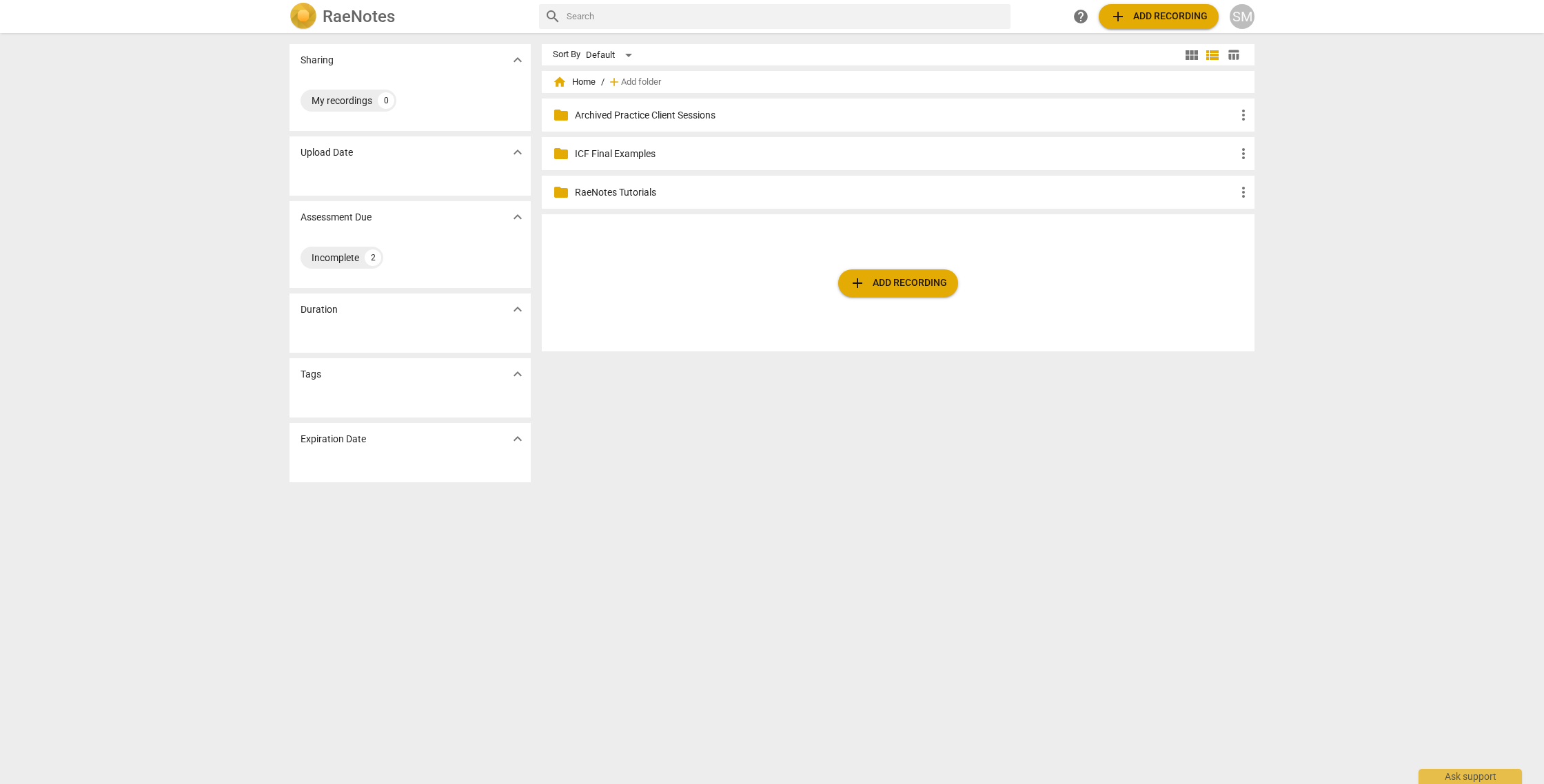
click at [586, 119] on p "Archived Practice Client Sessions" at bounding box center [905, 115] width 660 height 14
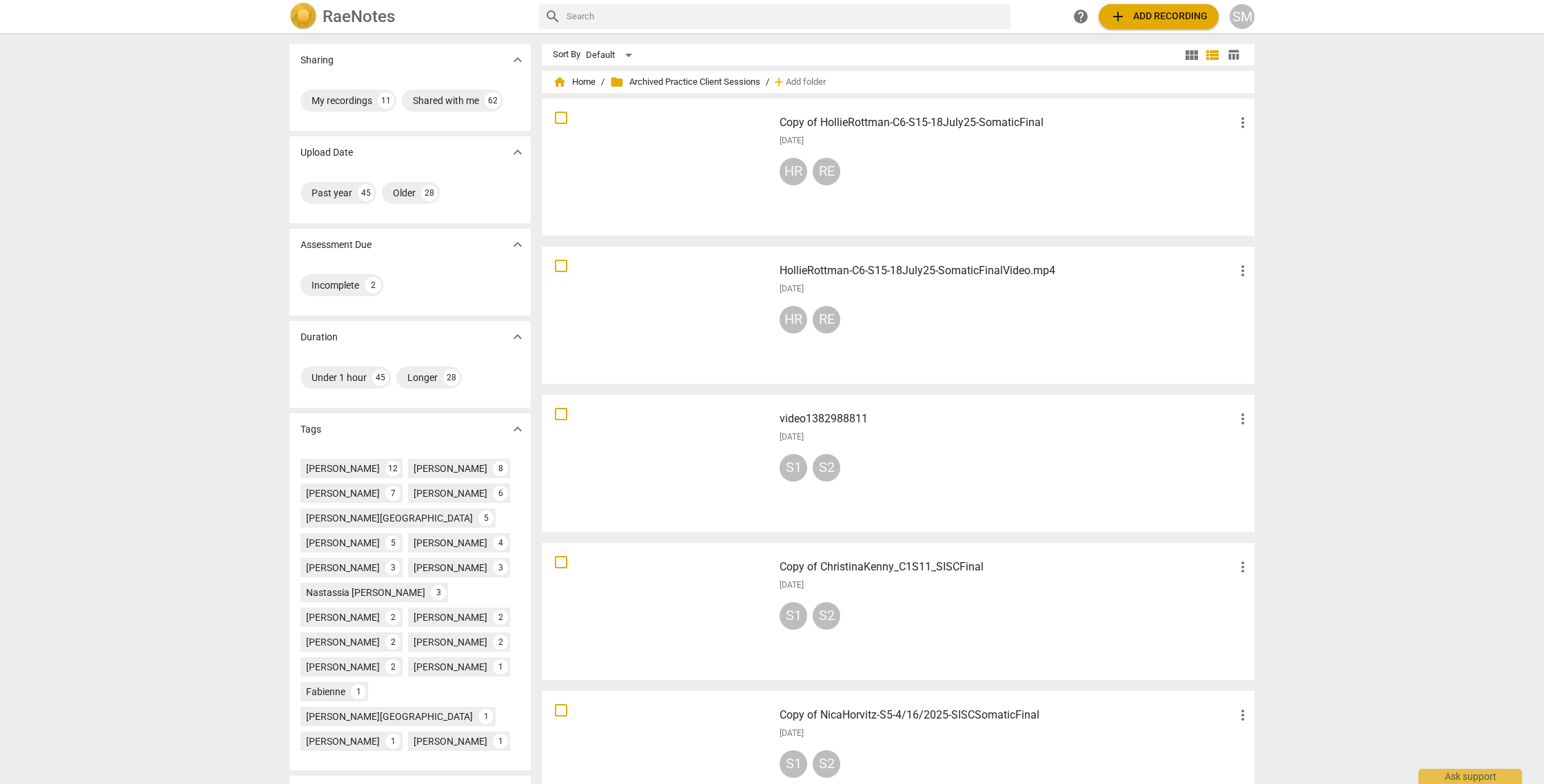
click at [918, 121] on h3 "Copy of HollieRottman-C6-S15-18July25-SomaticFinal" at bounding box center [1007, 123] width 455 height 17
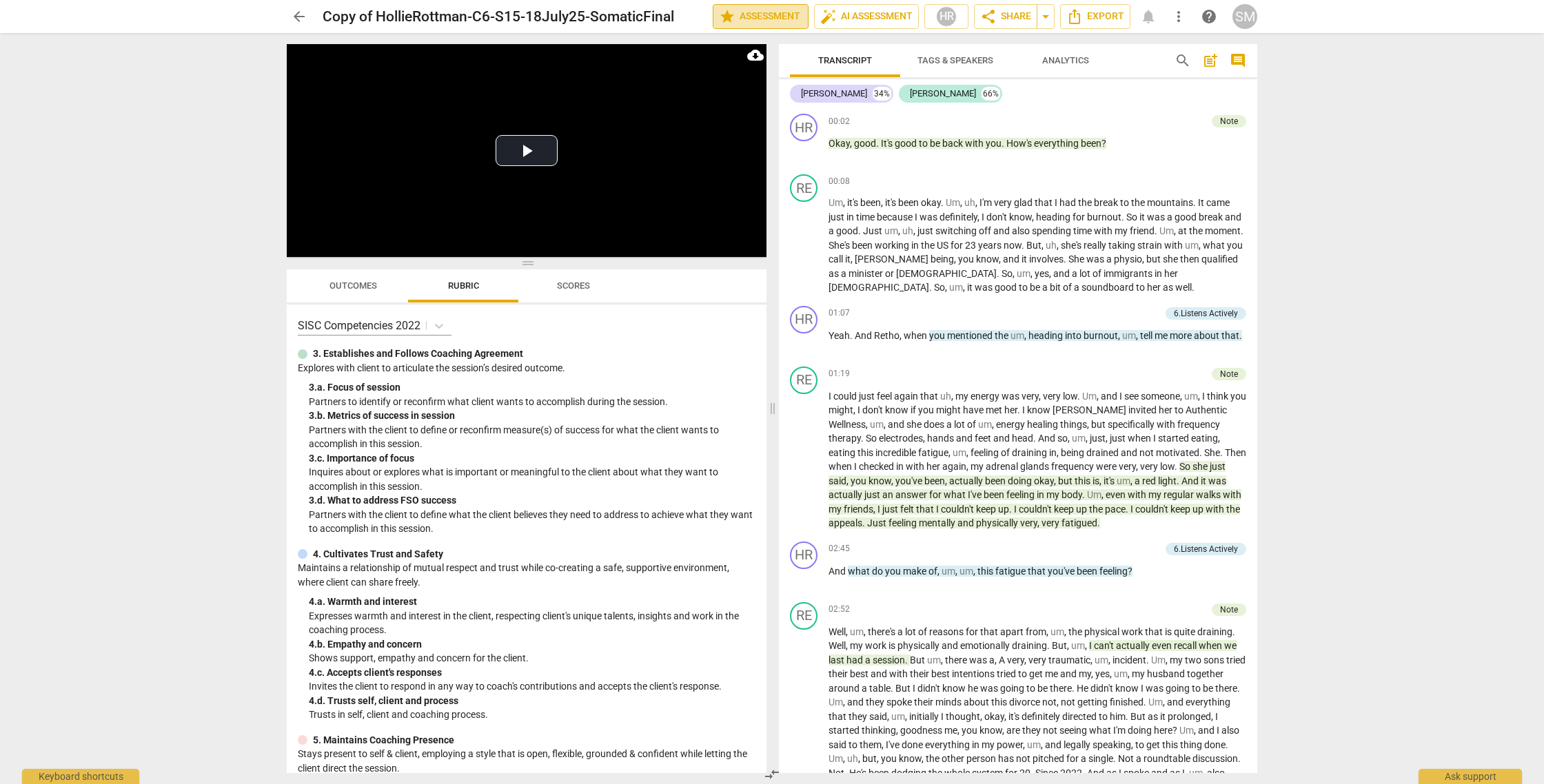
click at [752, 18] on span "star Assessment" at bounding box center [760, 16] width 83 height 17
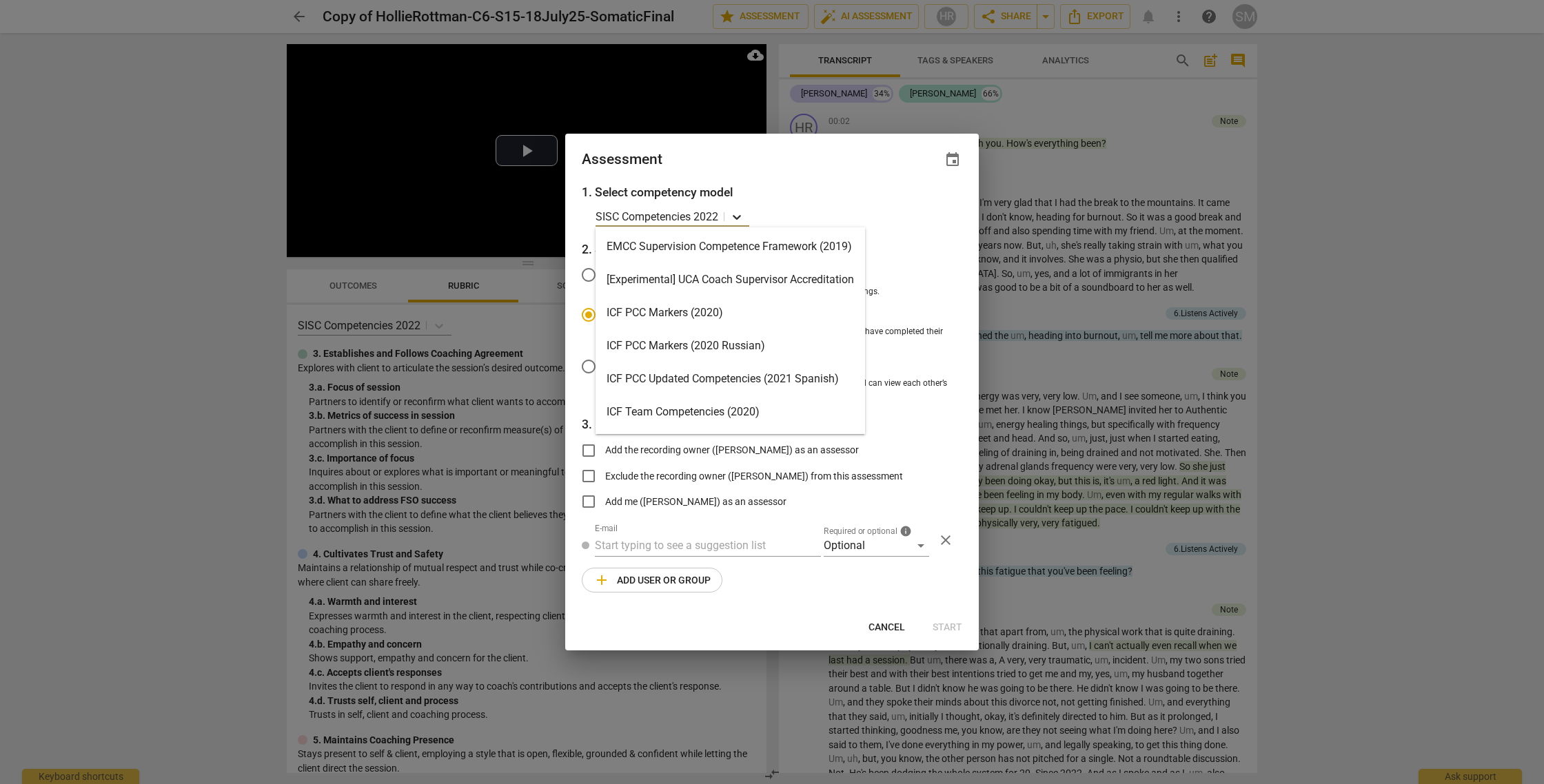
click at [737, 215] on icon at bounding box center [736, 216] width 14 height 14
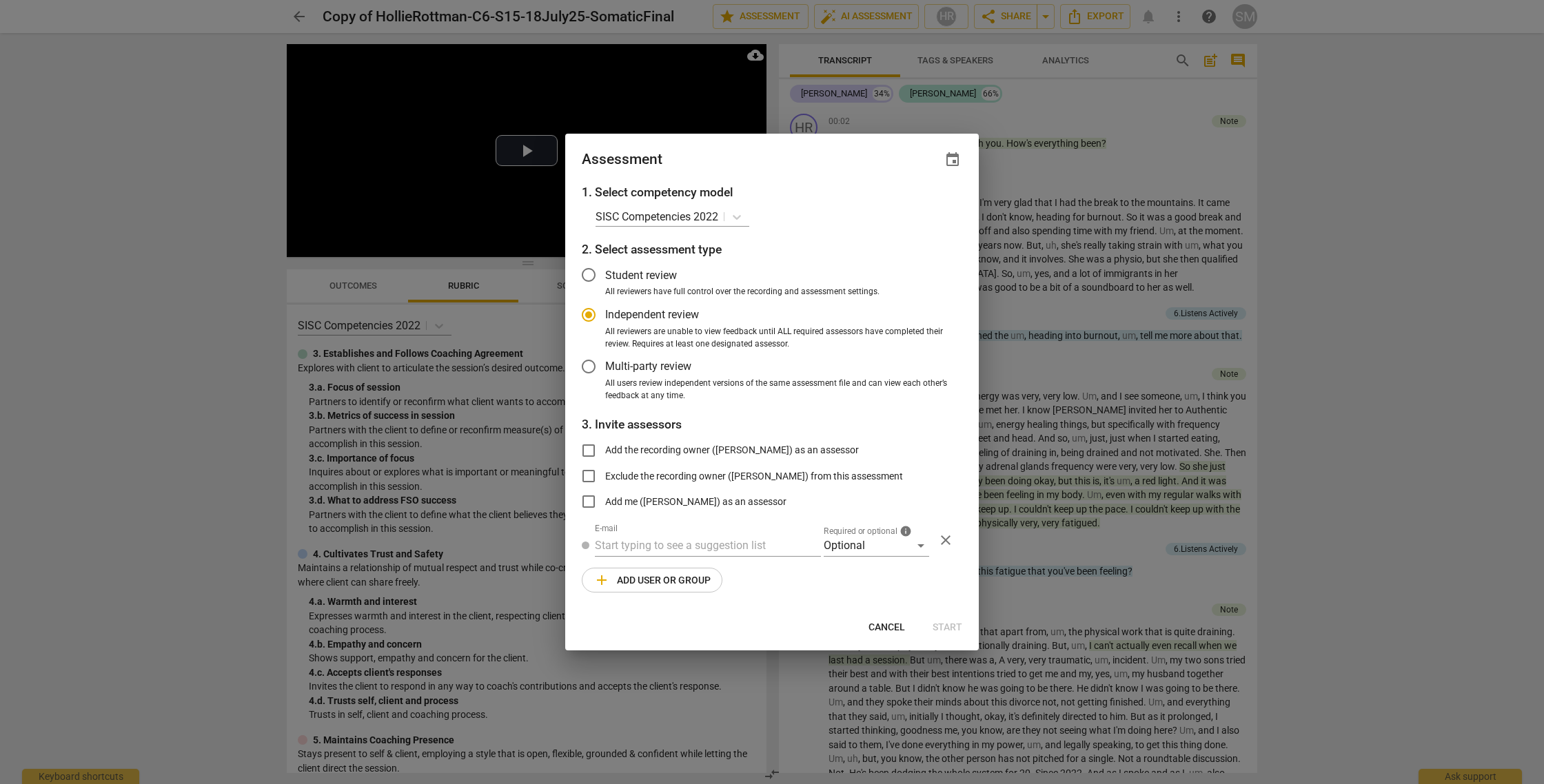
click at [825, 178] on div "Assessment event" at bounding box center [772, 159] width 414 height 50
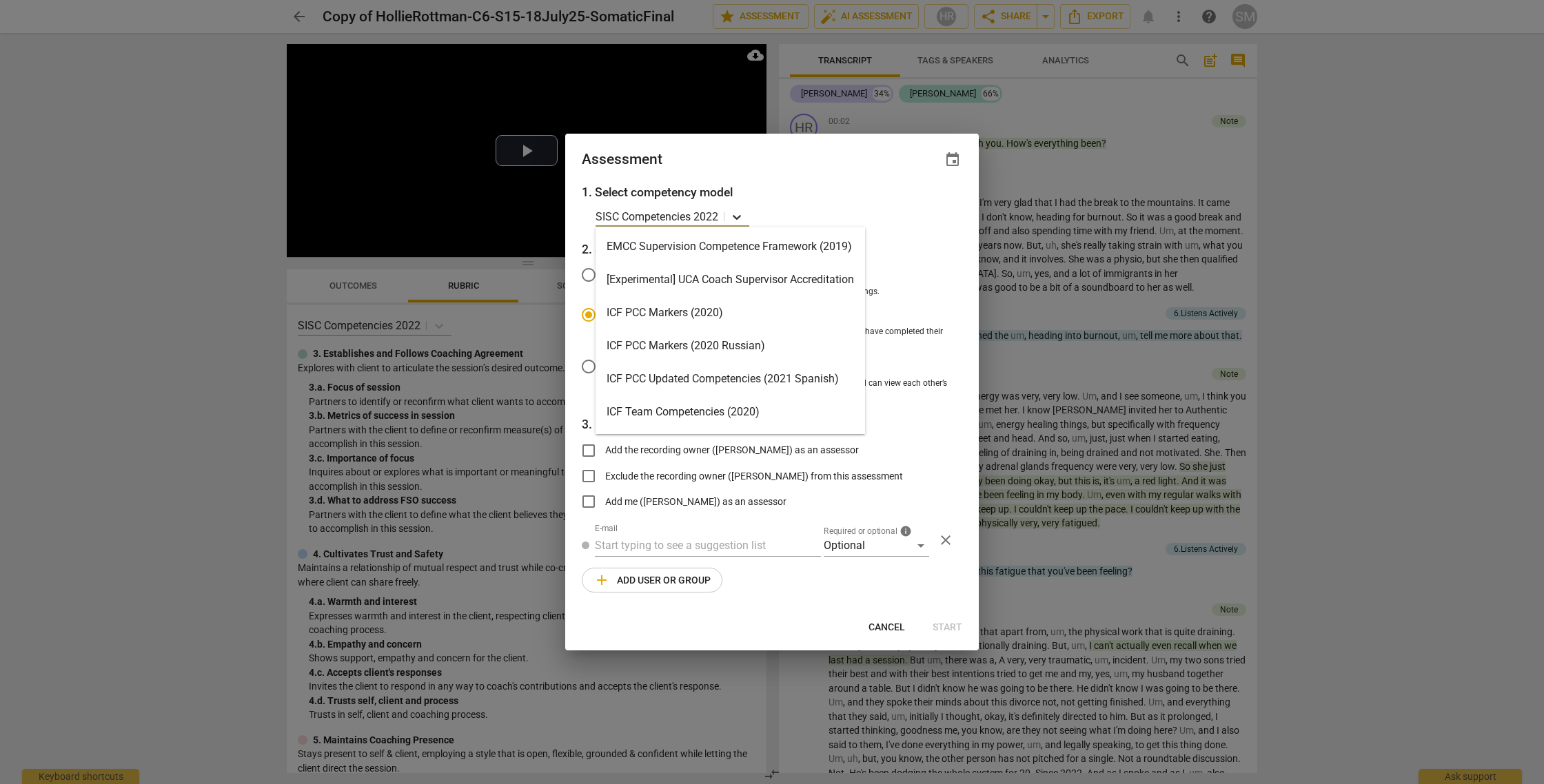
click at [740, 217] on icon at bounding box center [736, 217] width 8 height 5
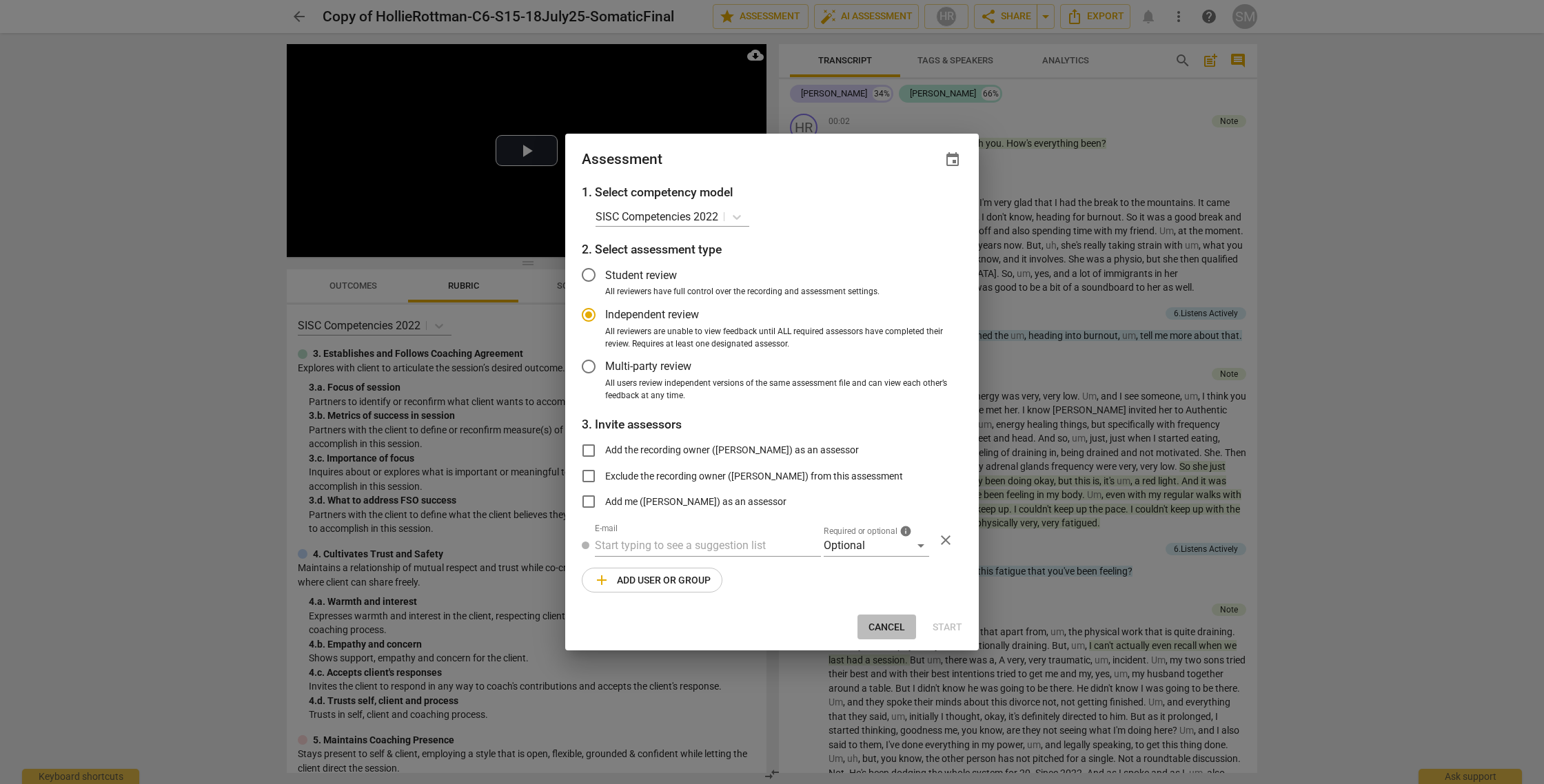
click at [881, 626] on span "Cancel" at bounding box center [887, 627] width 37 height 14
radio input "false"
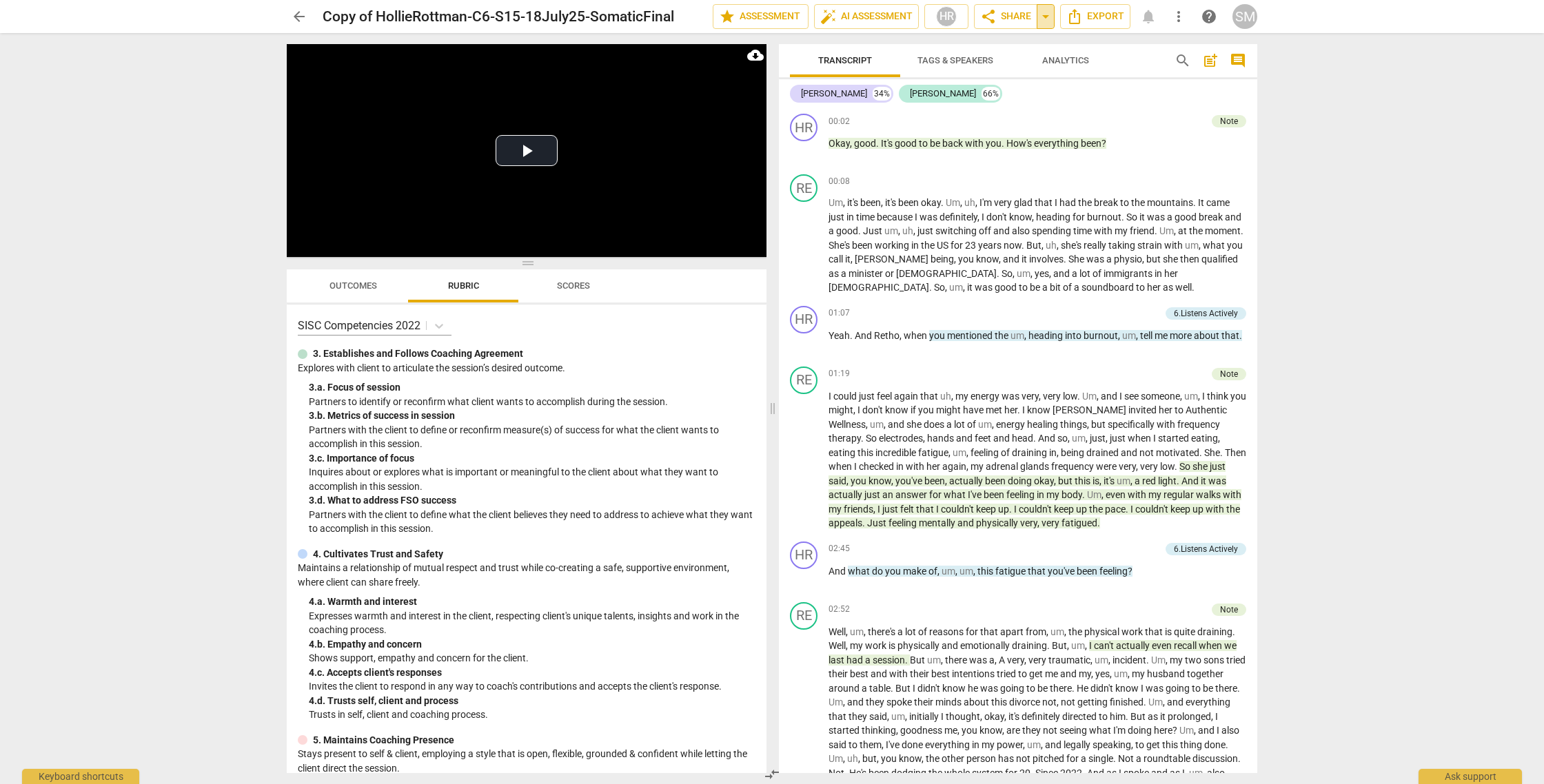
click at [1047, 15] on span "arrow_drop_down" at bounding box center [1045, 16] width 17 height 17
click at [295, 15] on span "arrow_back" at bounding box center [299, 16] width 17 height 17
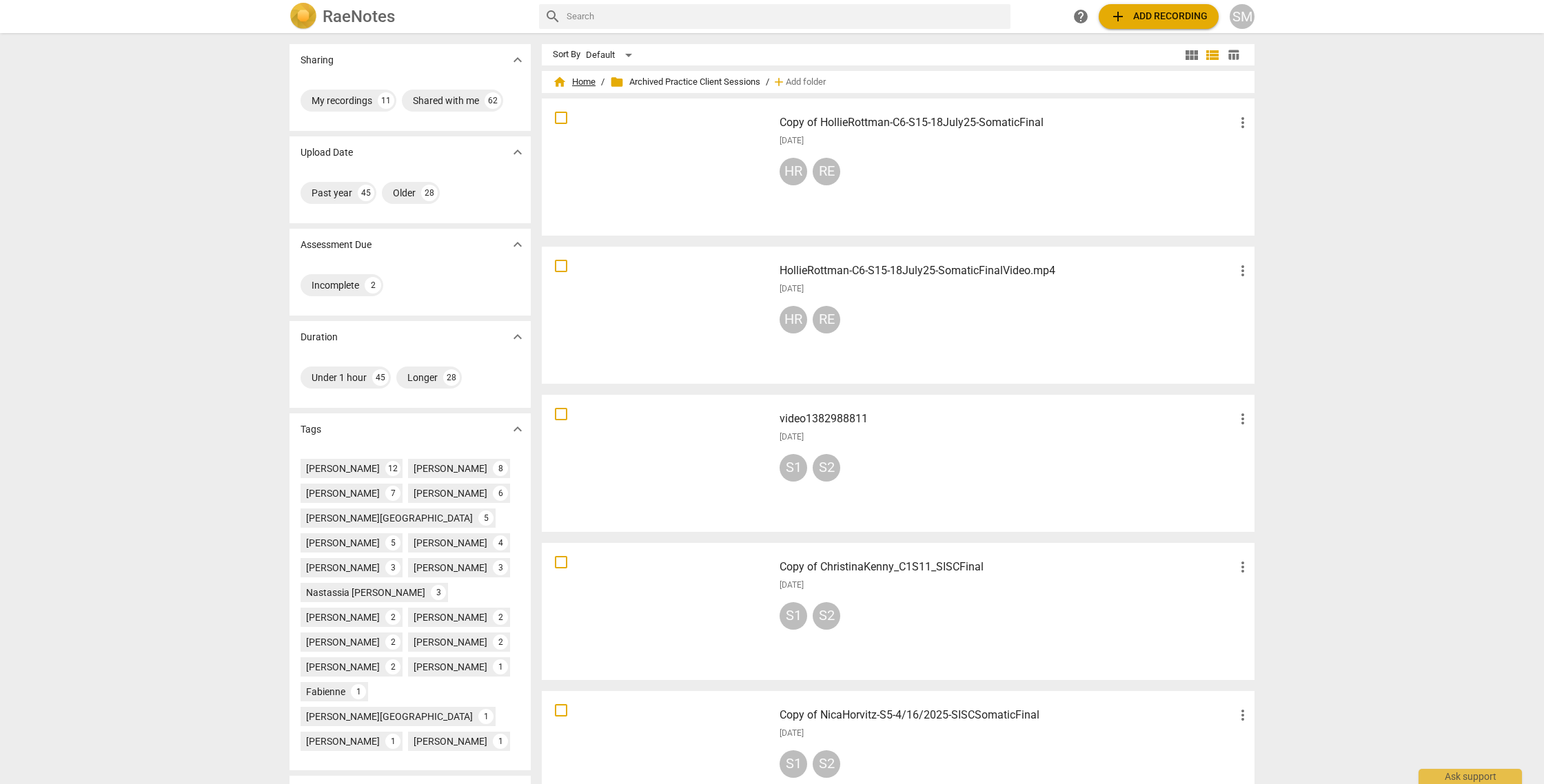
click at [581, 80] on span "home Home" at bounding box center [573, 82] width 43 height 14
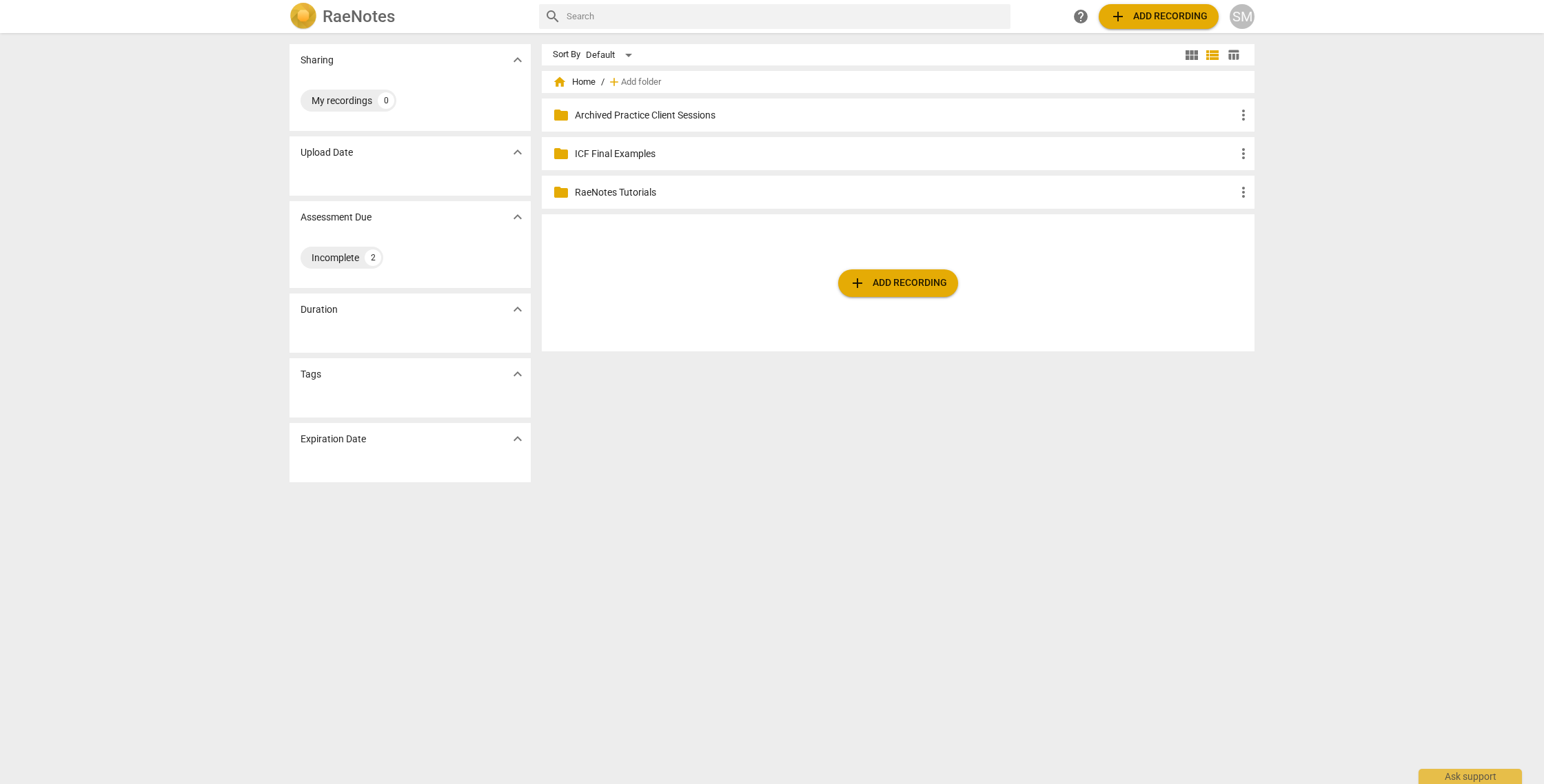
click at [1253, 12] on div "SM" at bounding box center [1242, 16] width 25 height 25
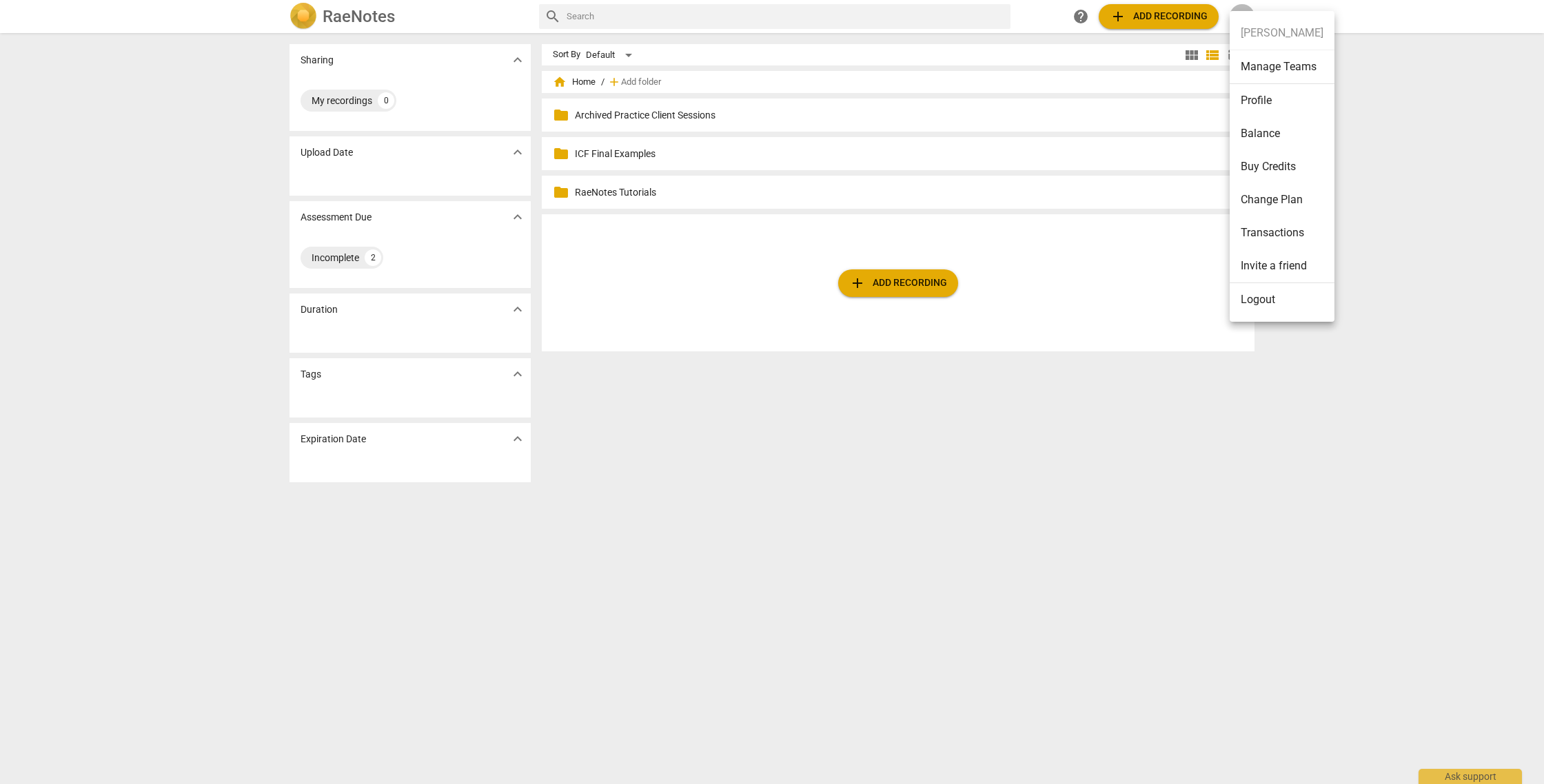
click at [1292, 67] on li "Manage Teams" at bounding box center [1282, 67] width 105 height 34
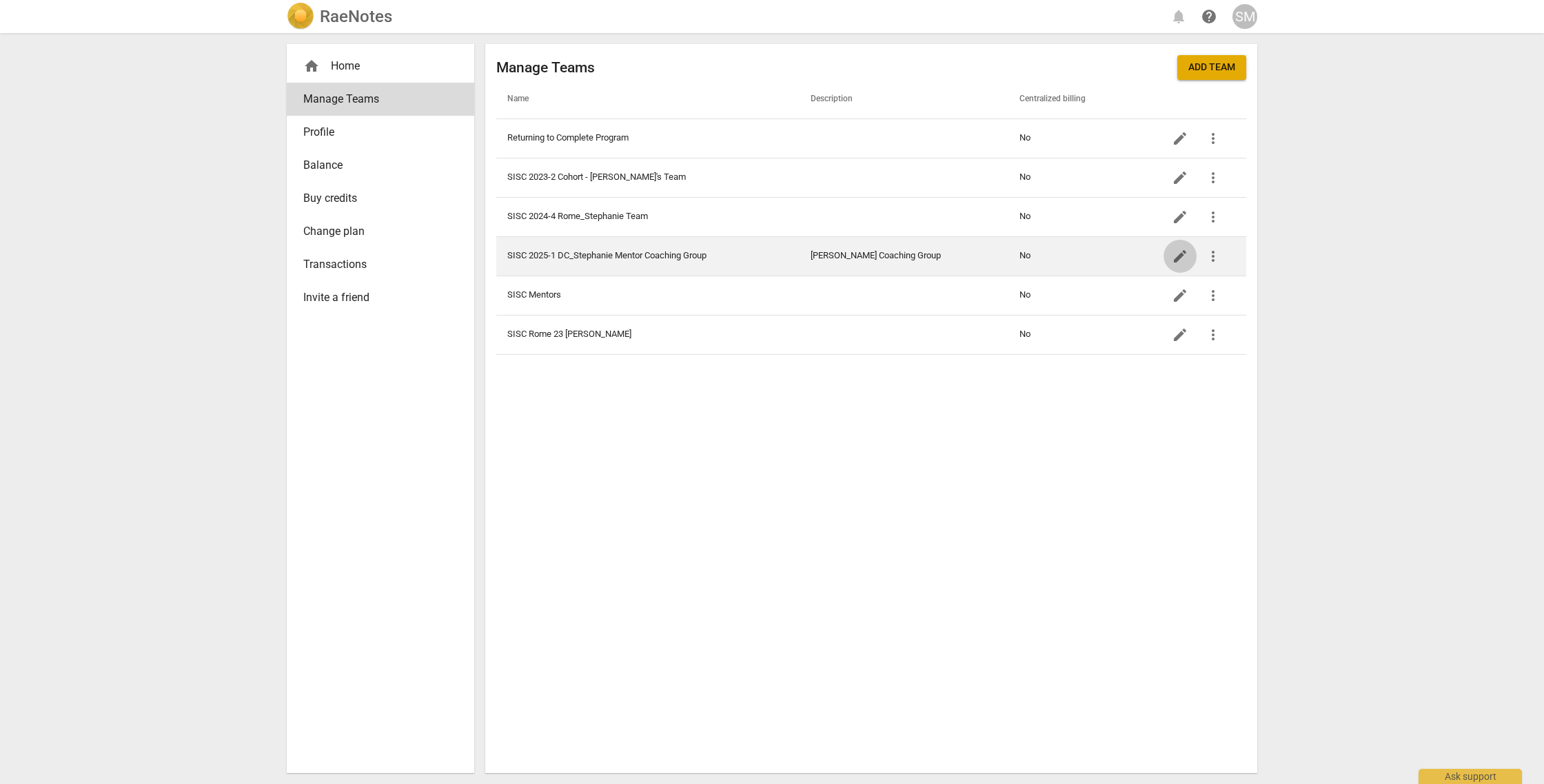
click at [1181, 258] on span "edit" at bounding box center [1180, 256] width 17 height 17
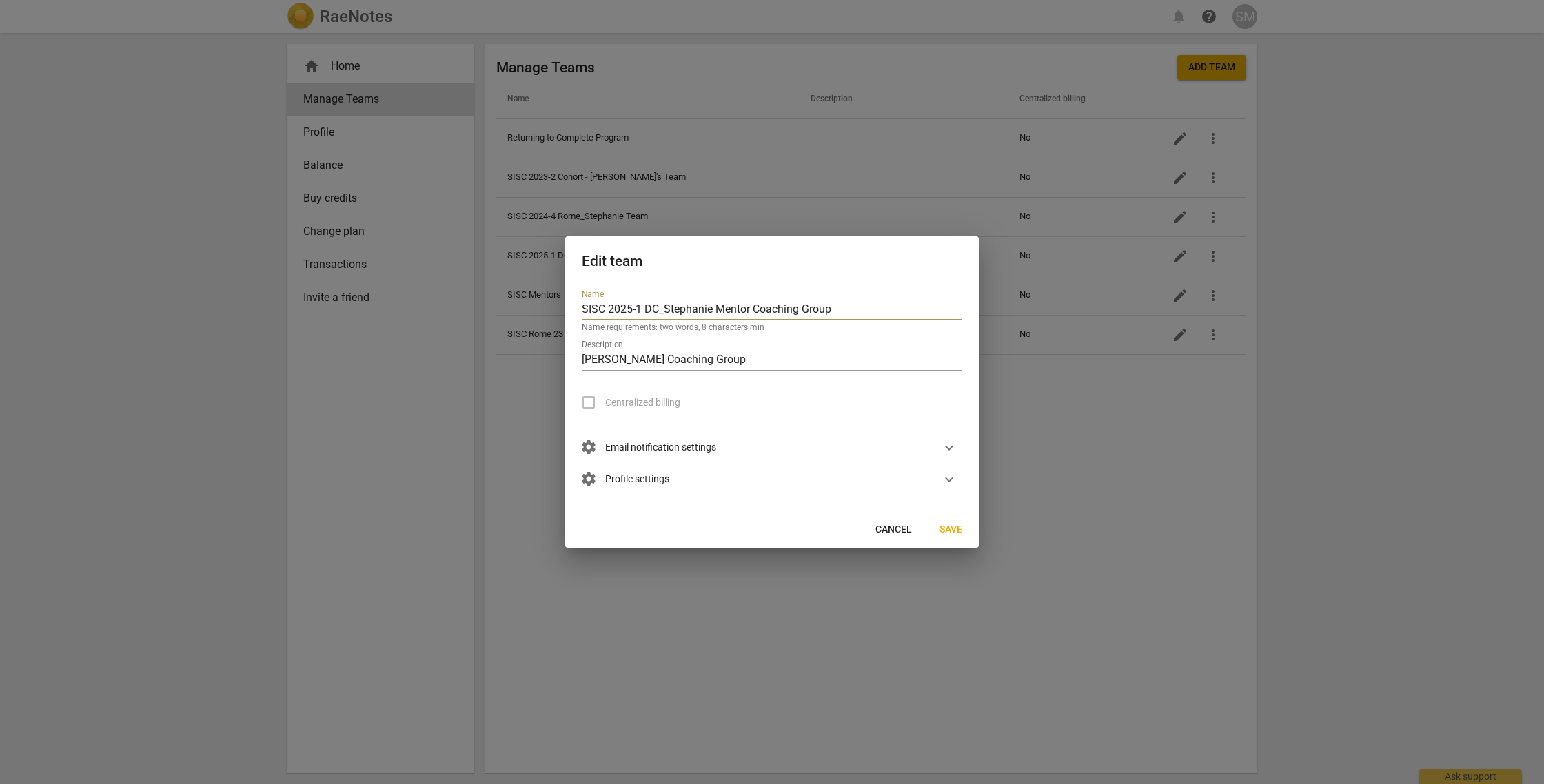
click at [624, 482] on span "settings Profile settings" at bounding box center [625, 479] width 87 height 15
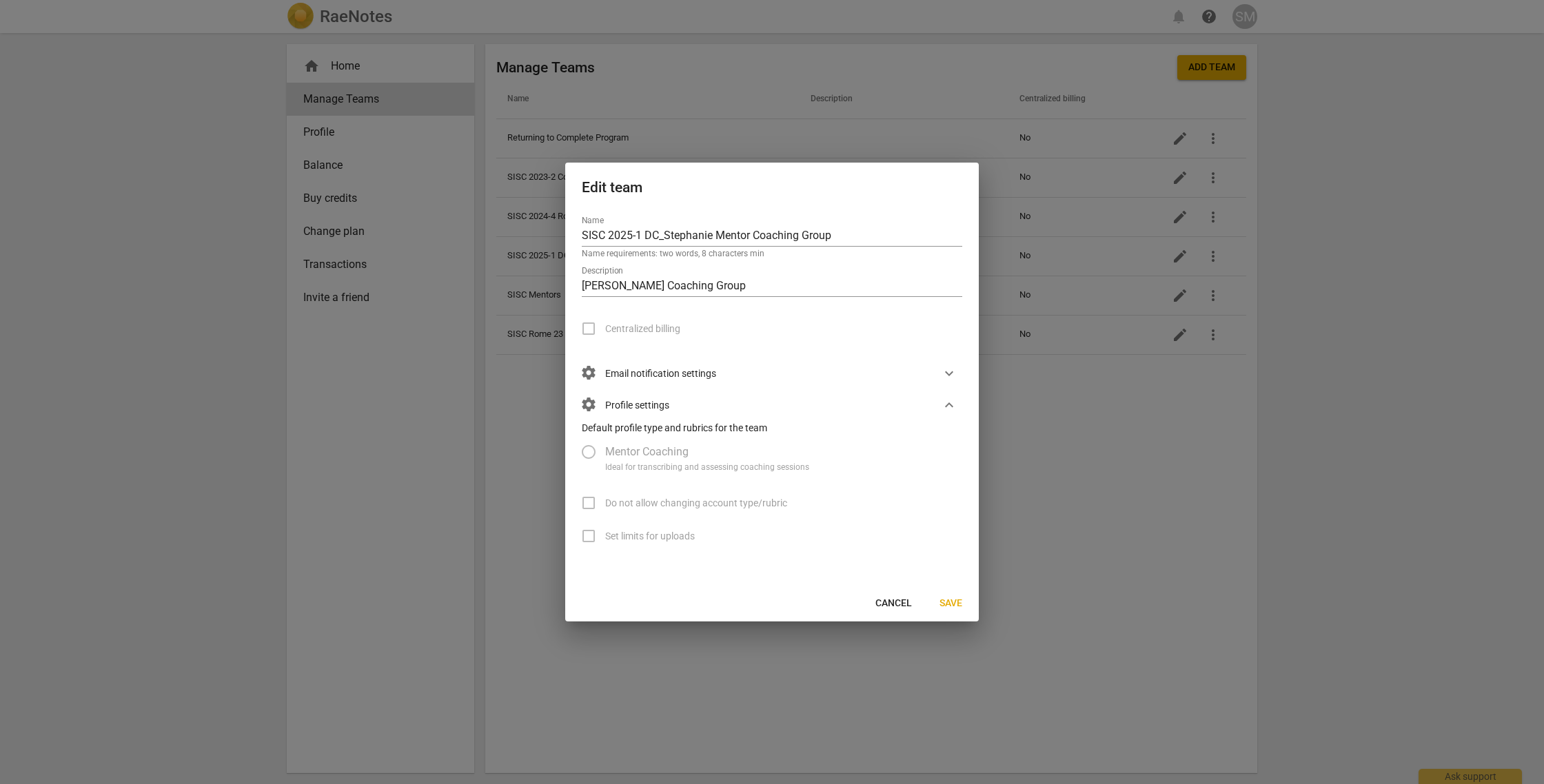
click at [894, 604] on span "Cancel" at bounding box center [894, 603] width 37 height 14
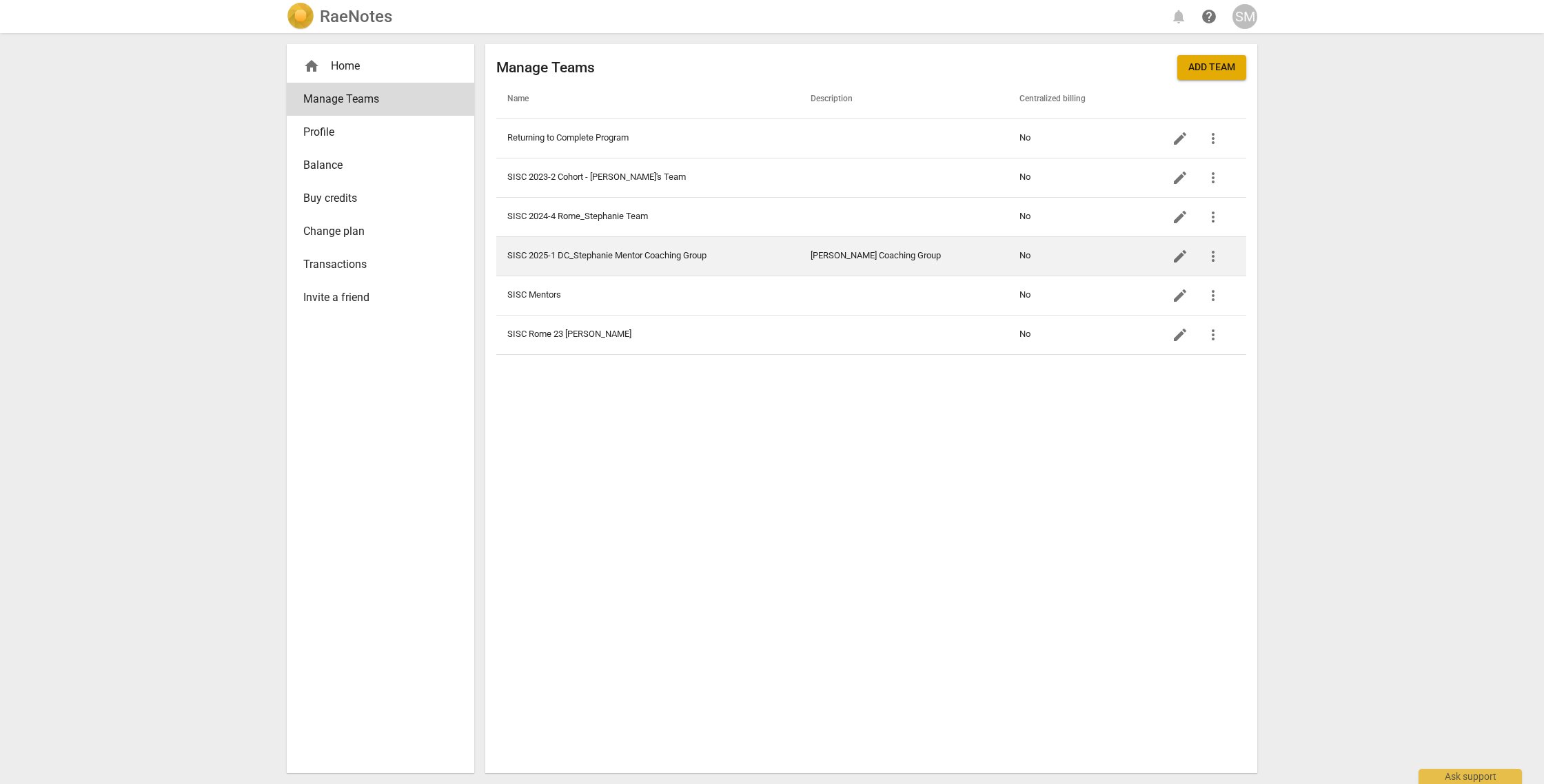
click at [1211, 253] on span "more_vert" at bounding box center [1213, 256] width 17 height 17
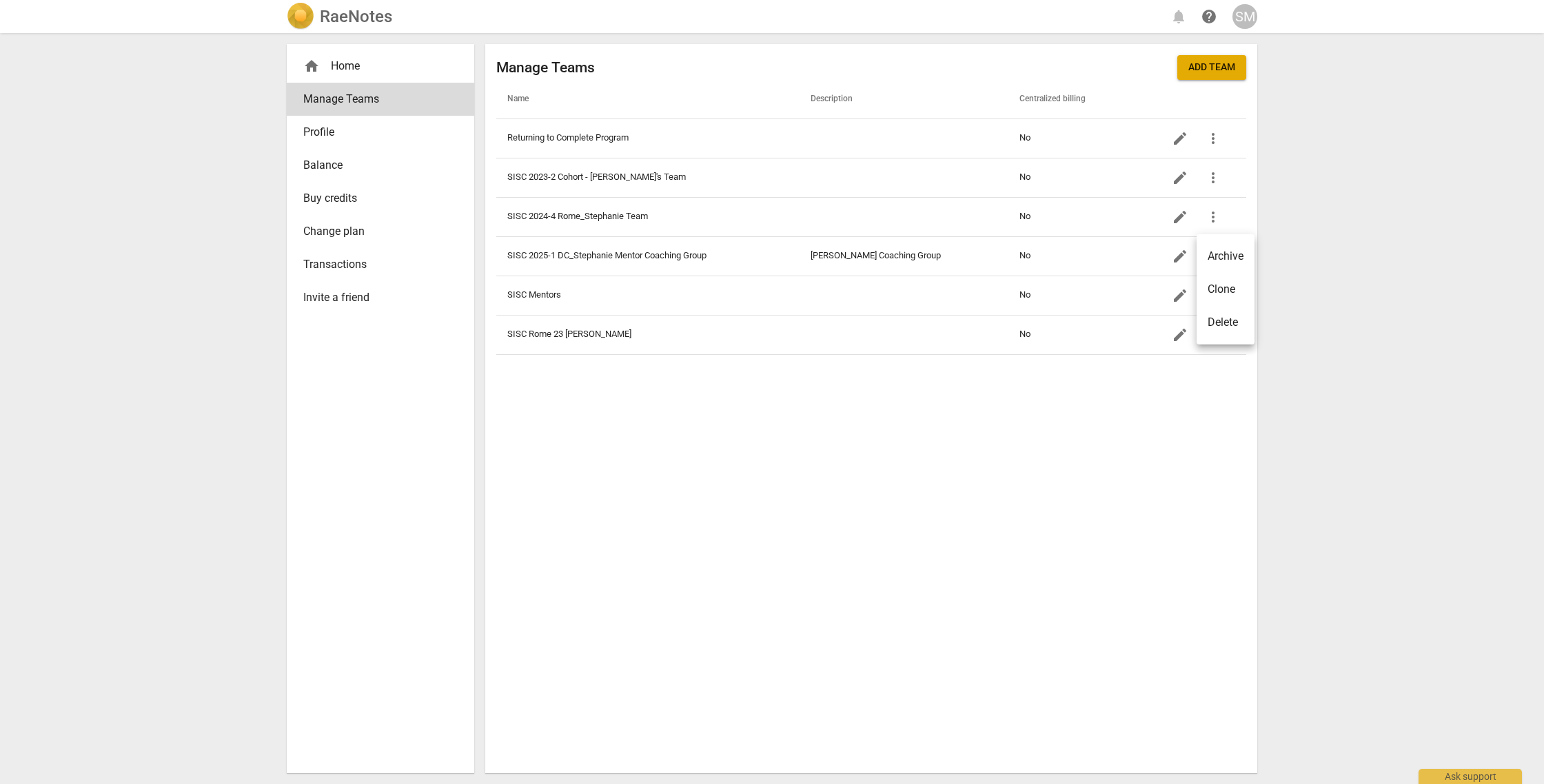
click at [1162, 403] on div at bounding box center [772, 392] width 1544 height 784
click at [344, 66] on div "home Home" at bounding box center [375, 66] width 144 height 17
